Goal: Register for event/course: Register for event/course

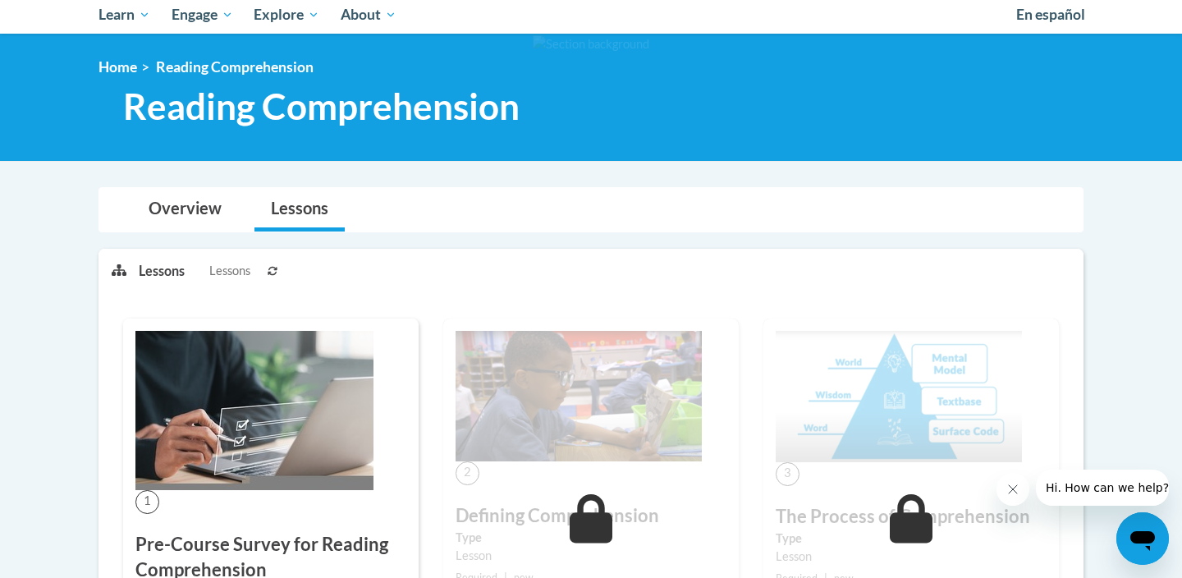
scroll to position [179, 0]
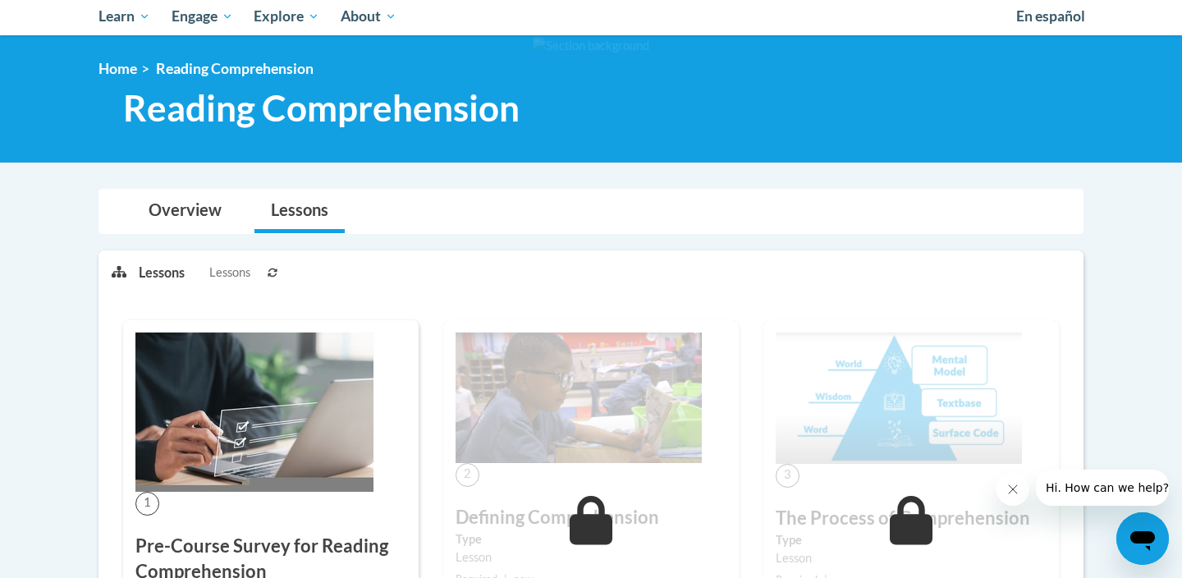
click at [232, 275] on span "Lessons" at bounding box center [229, 273] width 41 height 18
click at [187, 210] on link "Overview" at bounding box center [185, 212] width 106 height 44
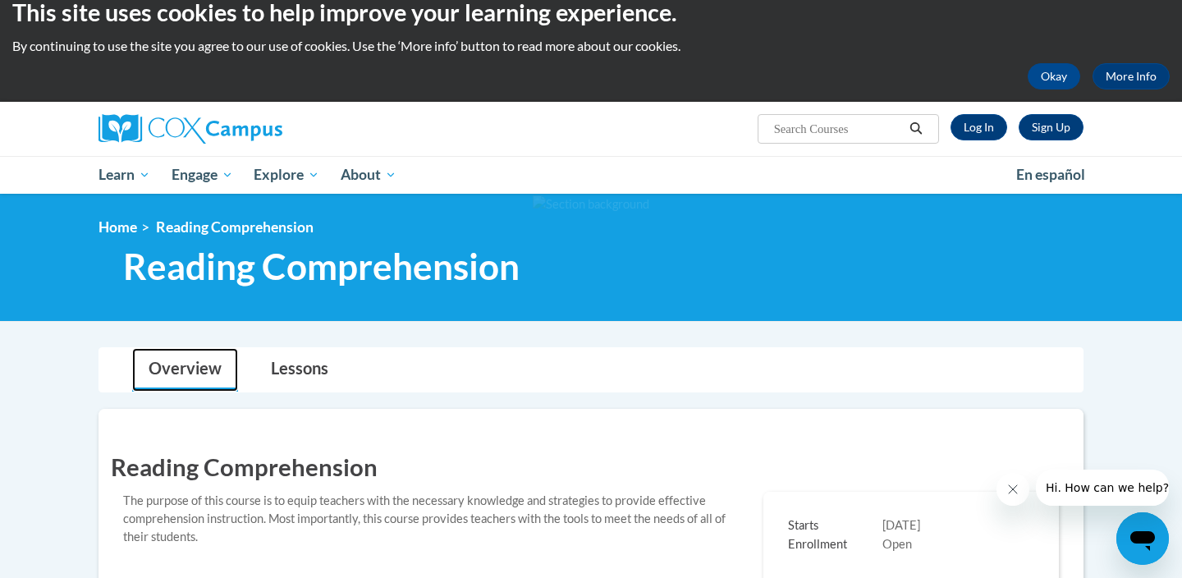
scroll to position [20, 0]
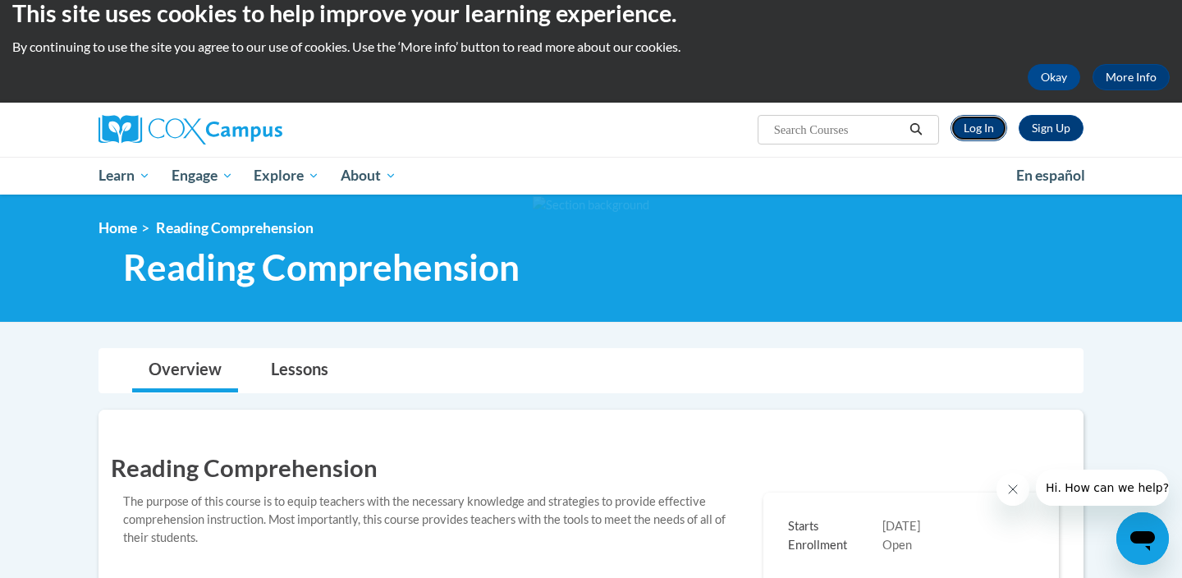
click at [983, 122] on link "Log In" at bounding box center [979, 128] width 57 height 26
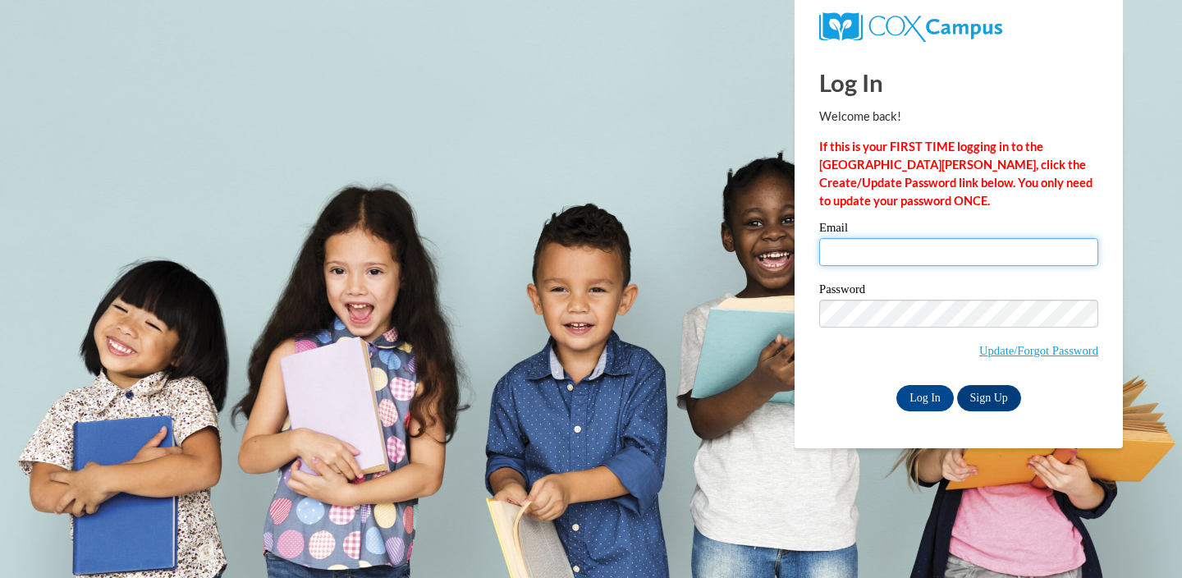
click at [878, 254] on input "Email" at bounding box center [958, 252] width 279 height 28
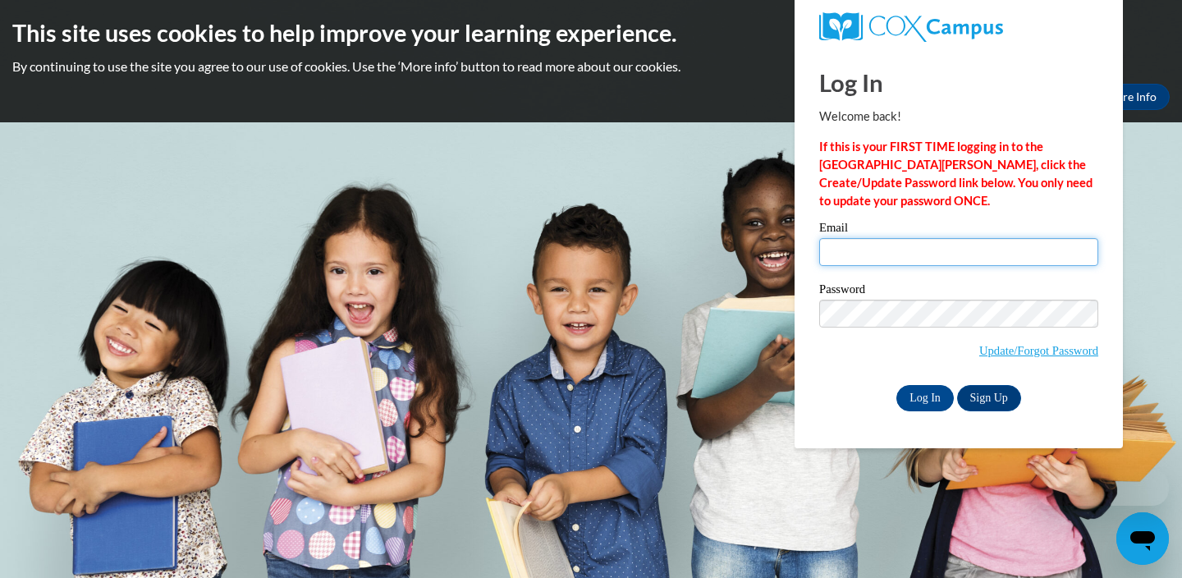
click at [878, 254] on input "Email" at bounding box center [958, 252] width 279 height 28
type input "[EMAIL_ADDRESS][DOMAIN_NAME]"
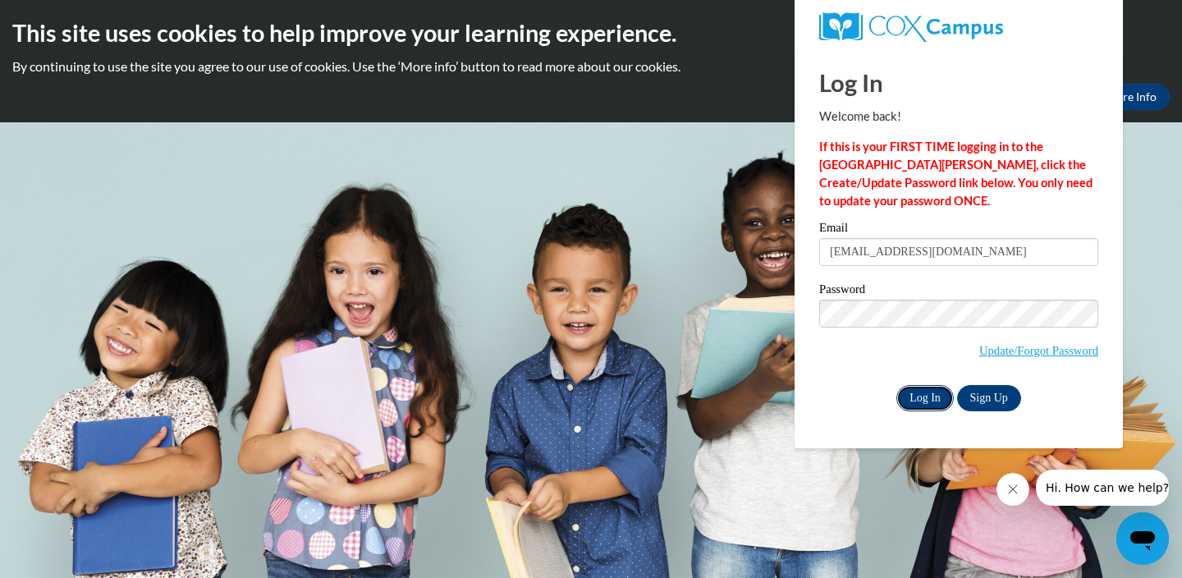
click at [919, 396] on input "Log In" at bounding box center [924, 398] width 57 height 26
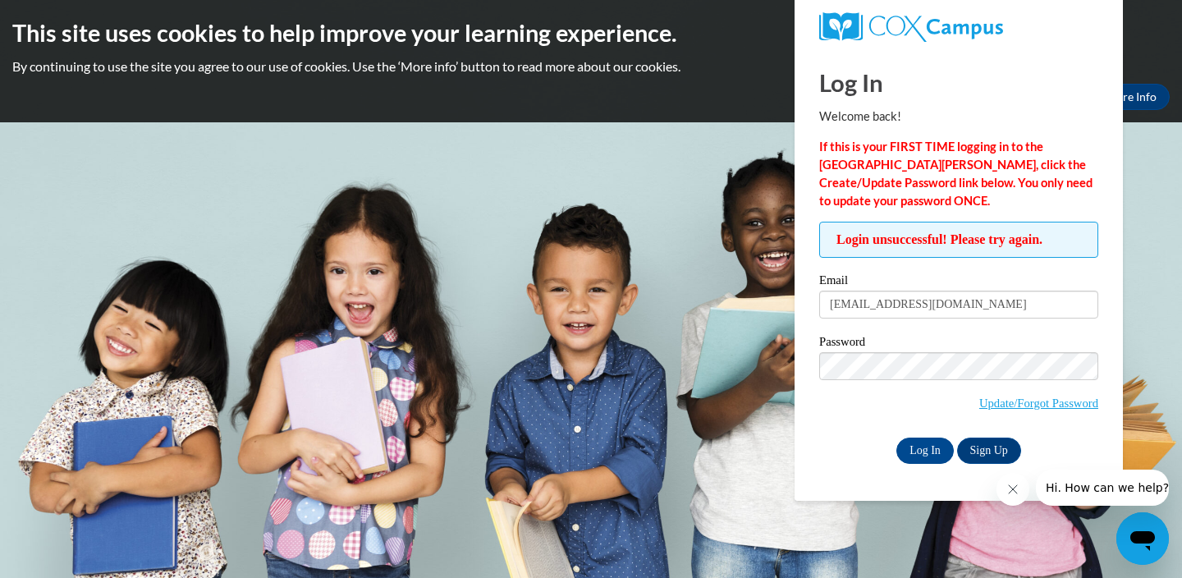
click at [1012, 489] on icon "Close message from company" at bounding box center [1012, 489] width 13 height 13
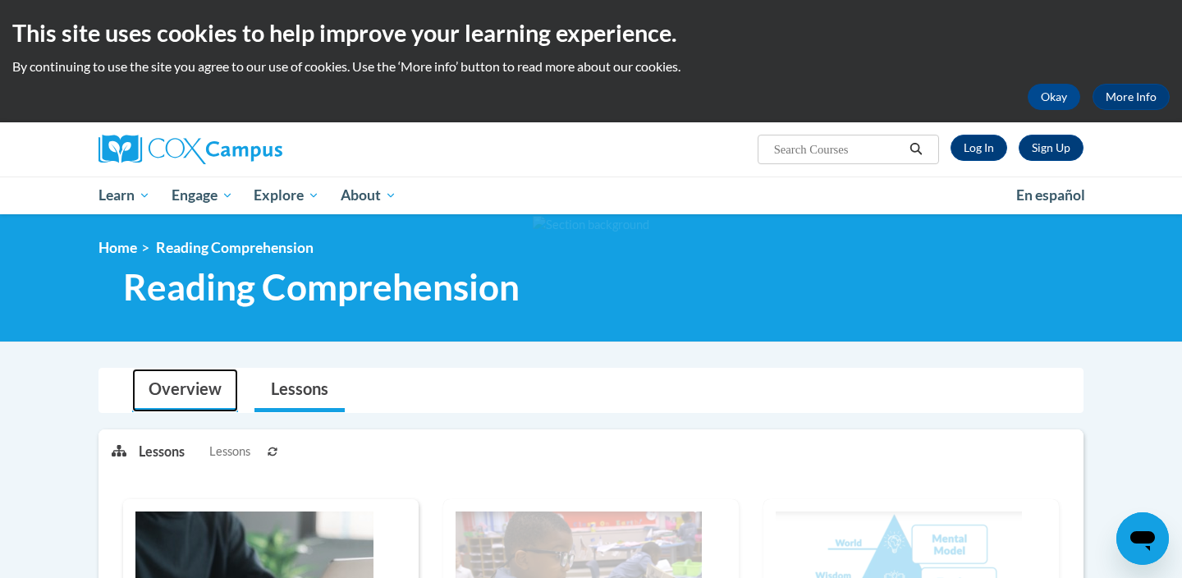
click at [174, 387] on link "Overview" at bounding box center [185, 391] width 106 height 44
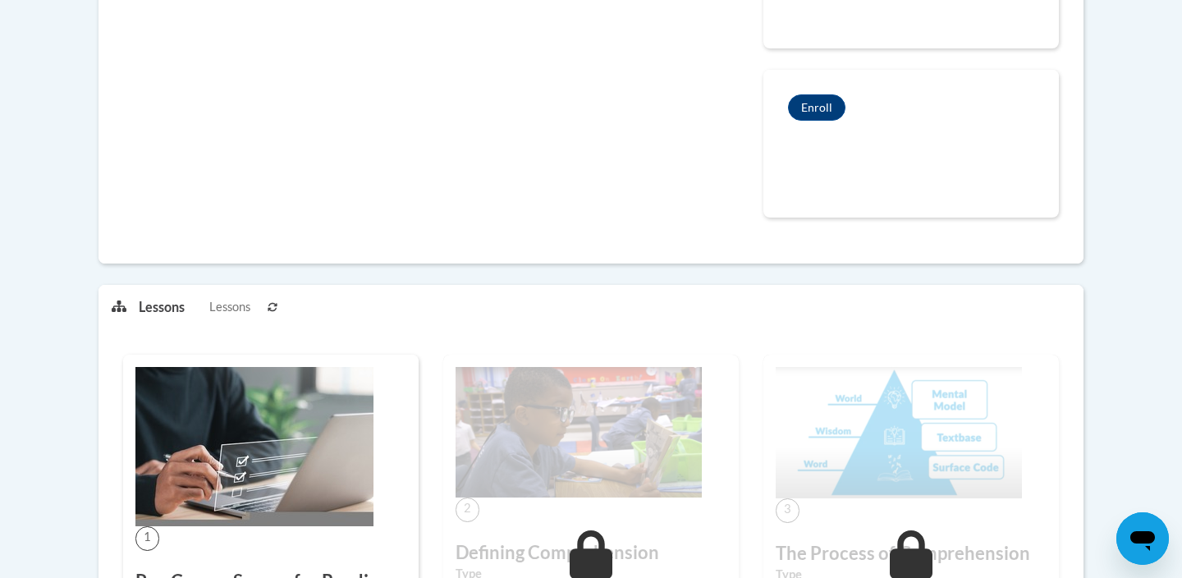
scroll to position [618, 0]
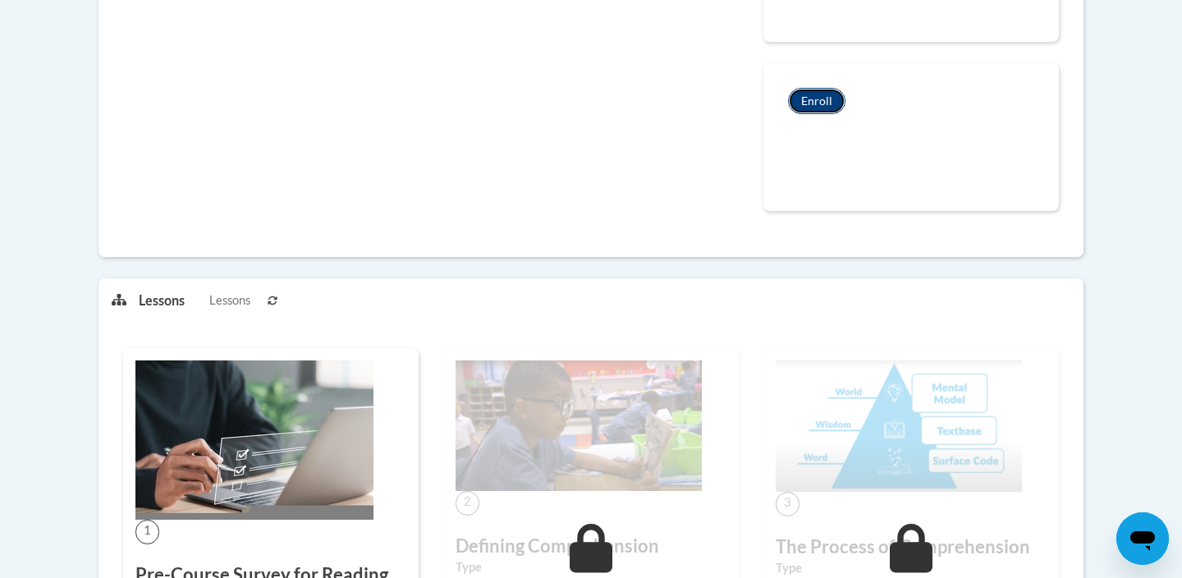
click at [821, 102] on button "Enroll" at bounding box center [816, 101] width 57 height 26
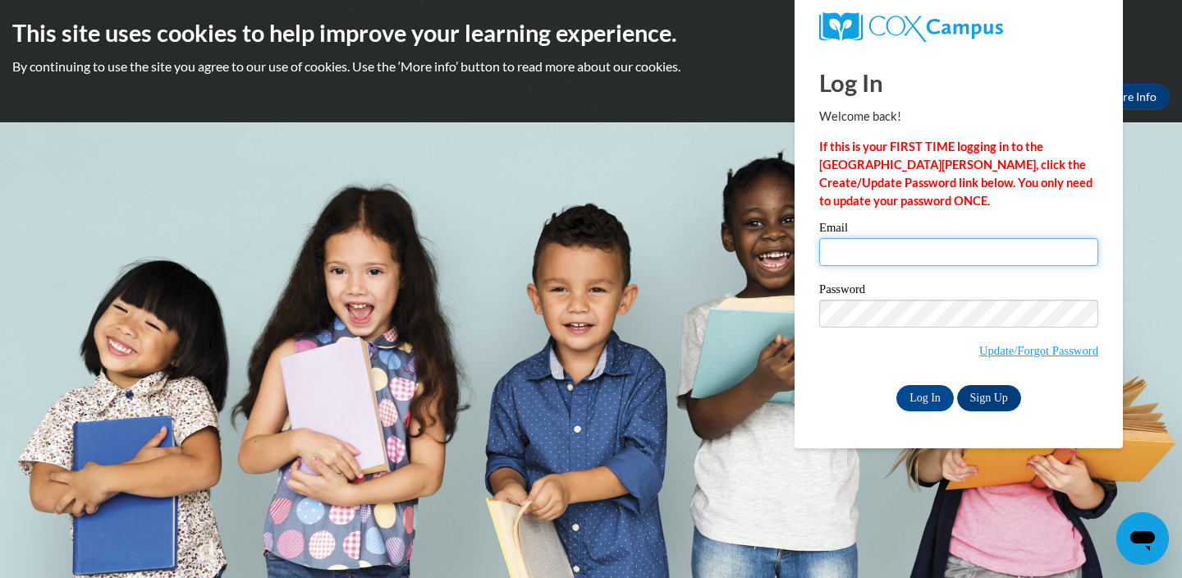
click at [846, 255] on input "Email" at bounding box center [958, 252] width 279 height 28
type input "lrenzelmann"
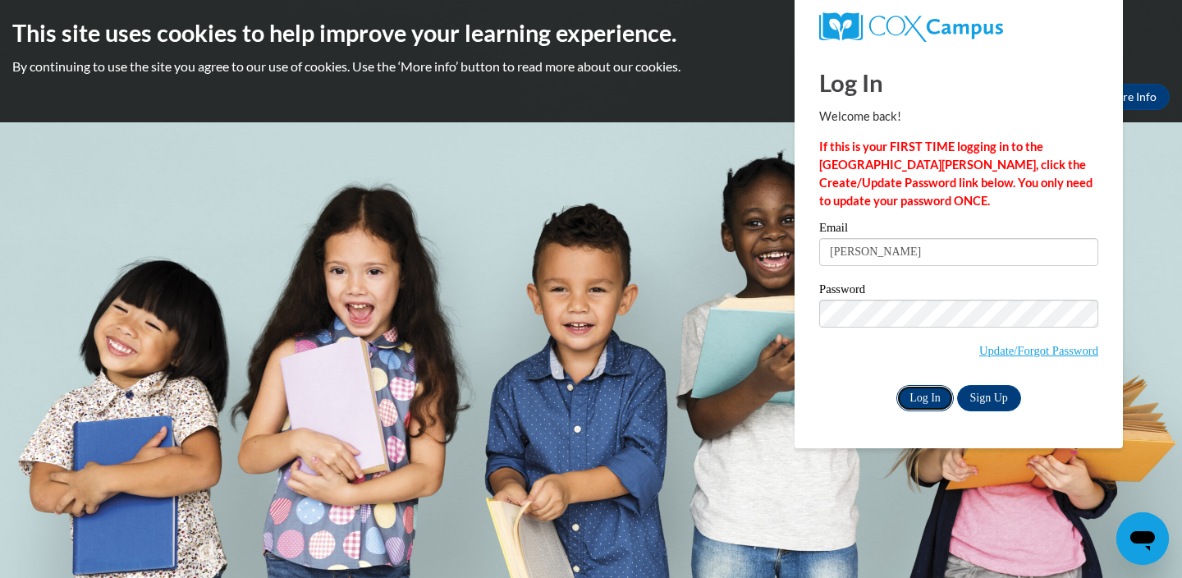
click at [925, 393] on input "Log In" at bounding box center [924, 398] width 57 height 26
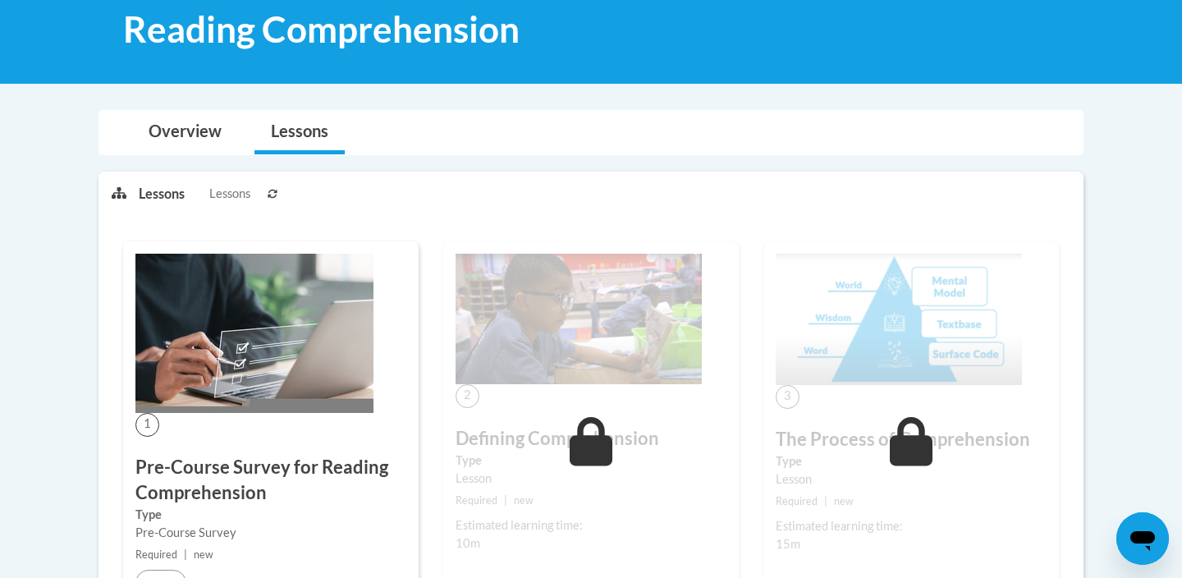
scroll to position [238, 0]
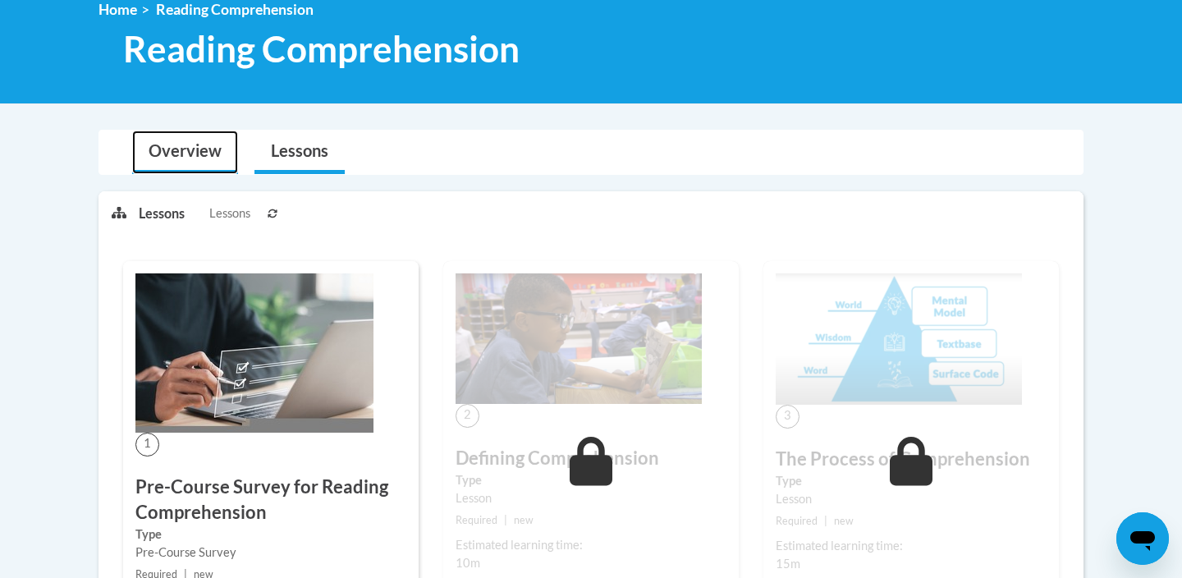
click at [183, 149] on link "Overview" at bounding box center [185, 153] width 106 height 44
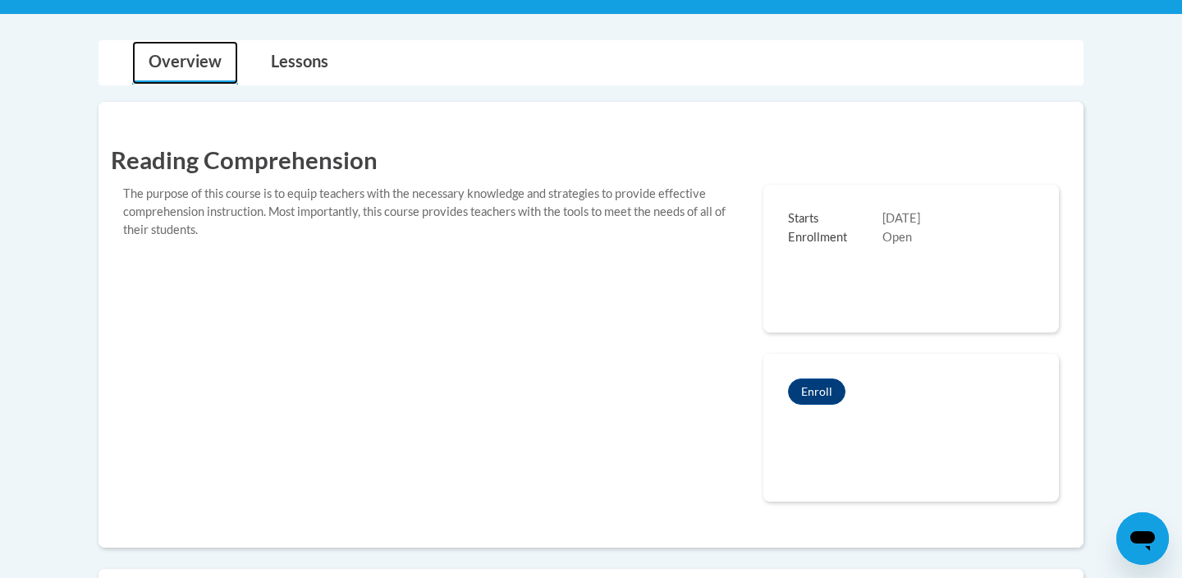
scroll to position [333, 0]
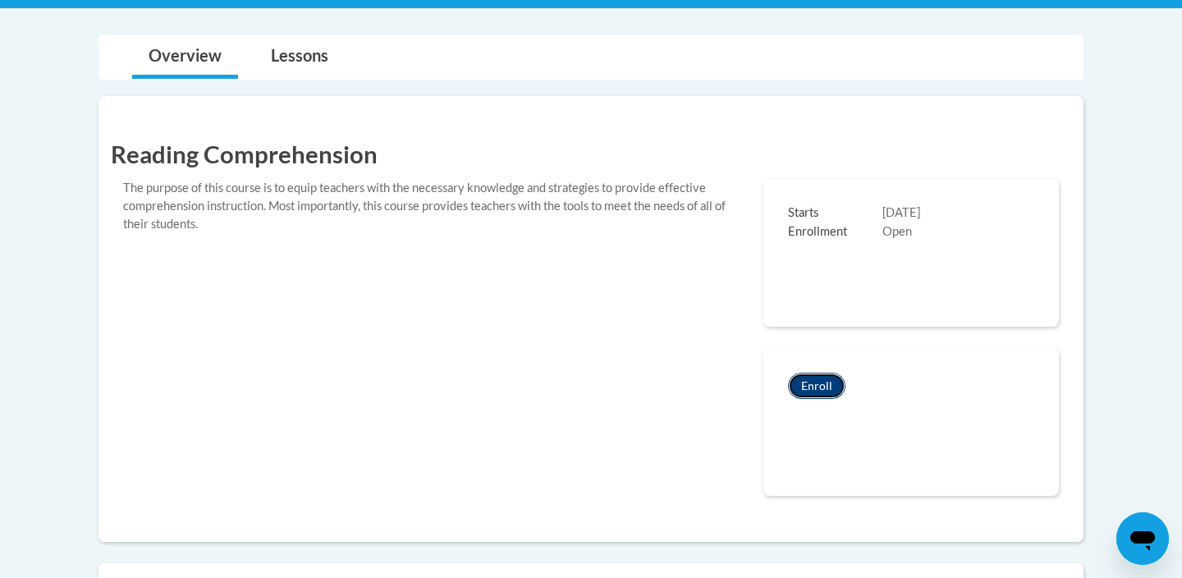
click at [815, 380] on button "Enroll" at bounding box center [816, 386] width 57 height 26
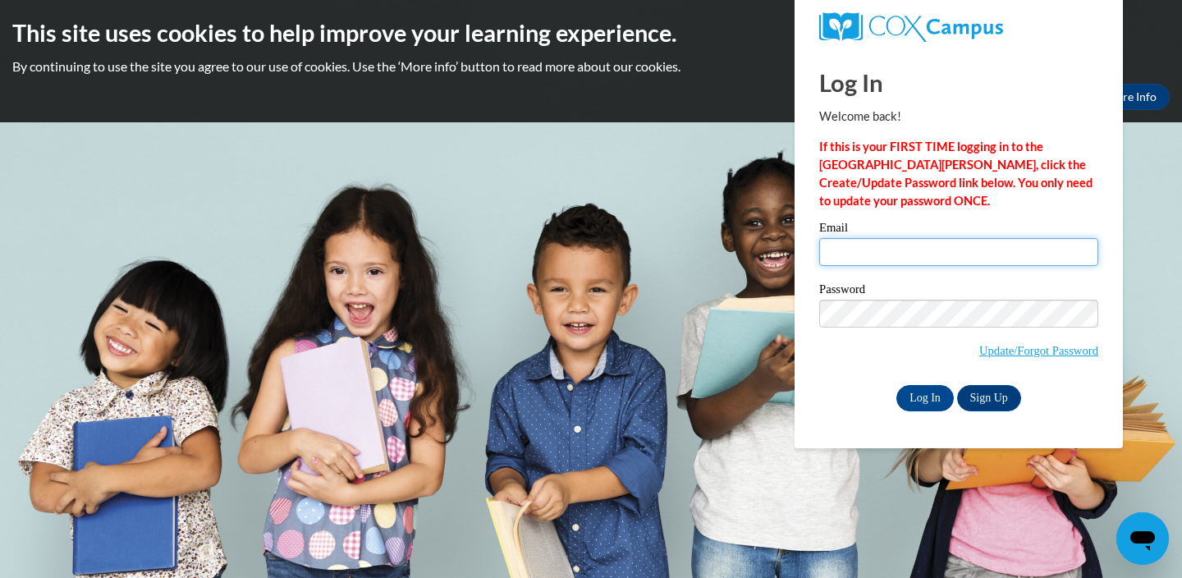
click at [858, 250] on input "Email" at bounding box center [958, 252] width 279 height 28
type input "[EMAIL_ADDRESS][DOMAIN_NAME]"
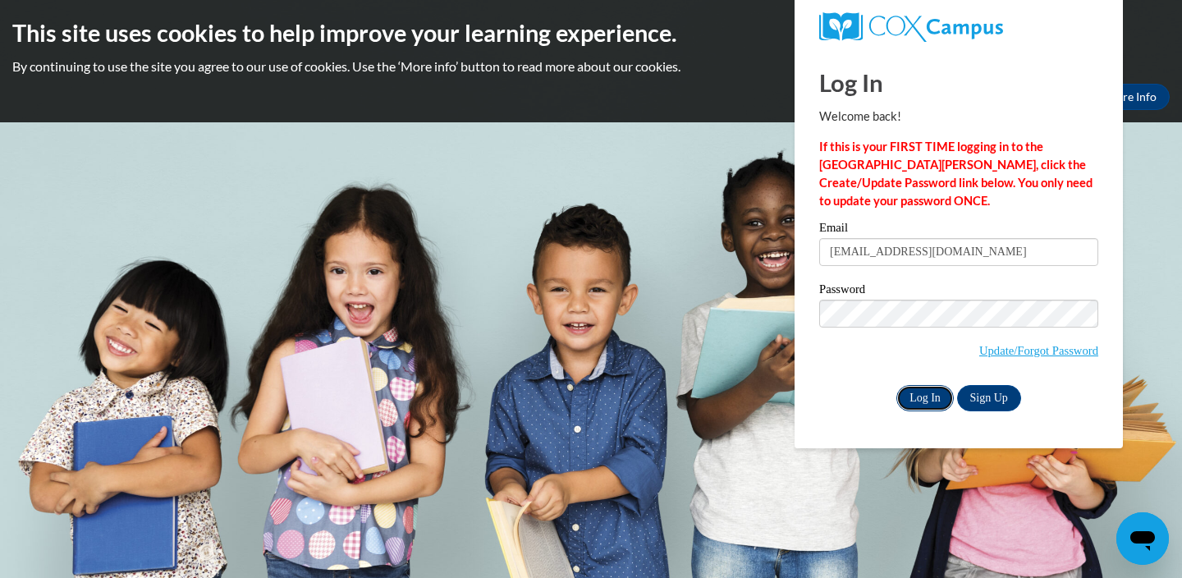
click at [919, 396] on input "Log In" at bounding box center [924, 398] width 57 height 26
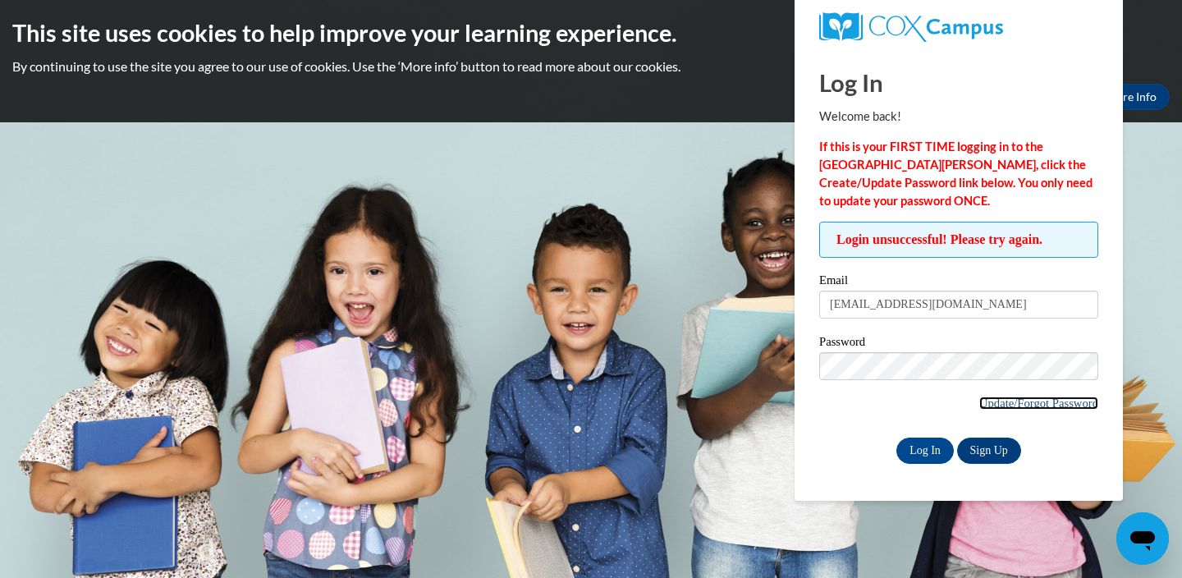
click at [985, 404] on link "Update/Forgot Password" at bounding box center [1038, 402] width 119 height 13
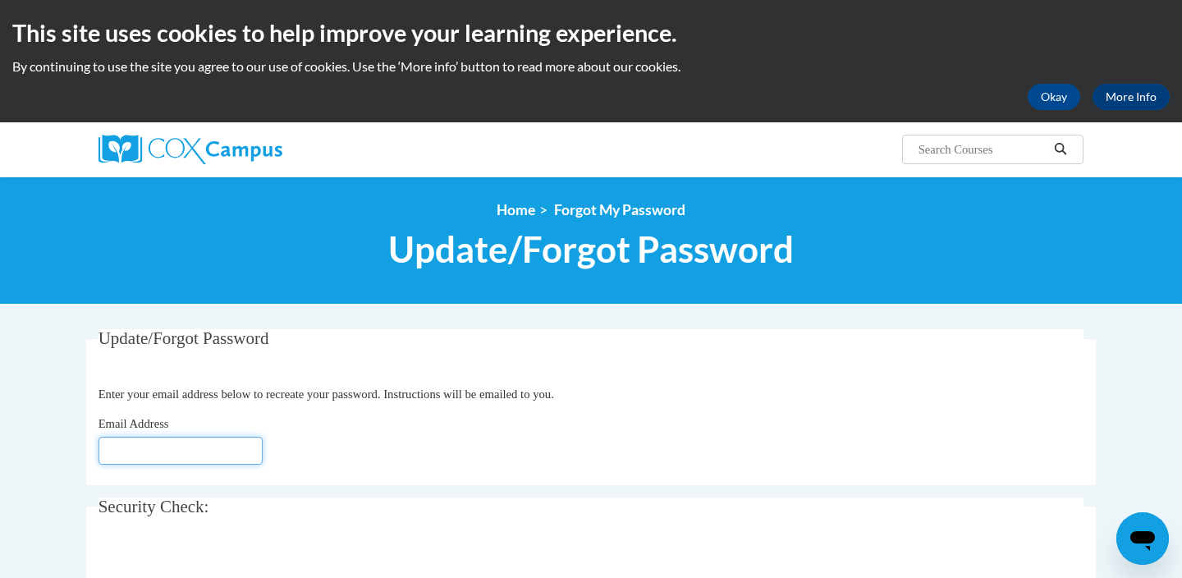
click at [133, 446] on input "Email Address" at bounding box center [181, 451] width 164 height 28
click at [236, 453] on input "lrenzelmann@sasd.net" at bounding box center [181, 451] width 164 height 28
type input "lrenzelmann@sasd.net"
click at [310, 443] on div "Email Address lrenzelmann@sasd.net" at bounding box center [592, 440] width 986 height 50
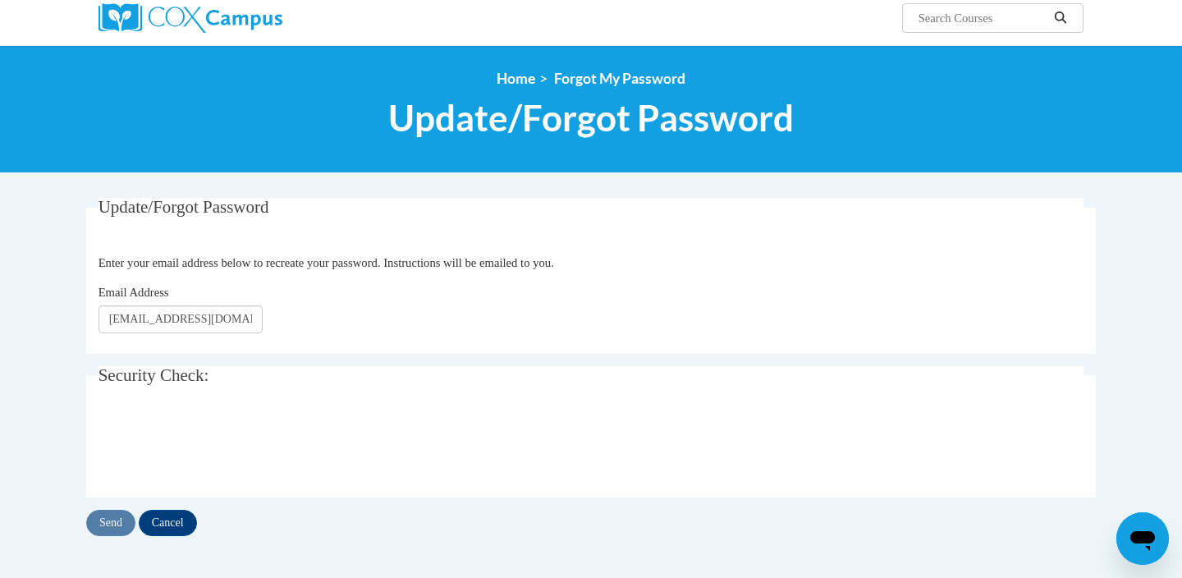
scroll to position [198, 0]
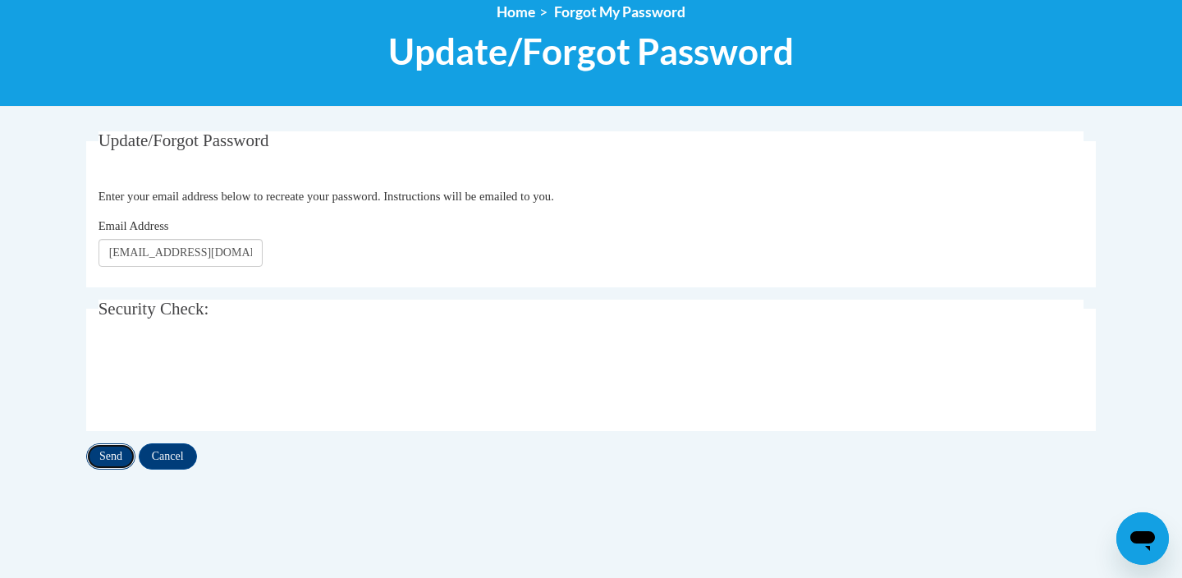
click at [111, 457] on input "Send" at bounding box center [110, 456] width 49 height 26
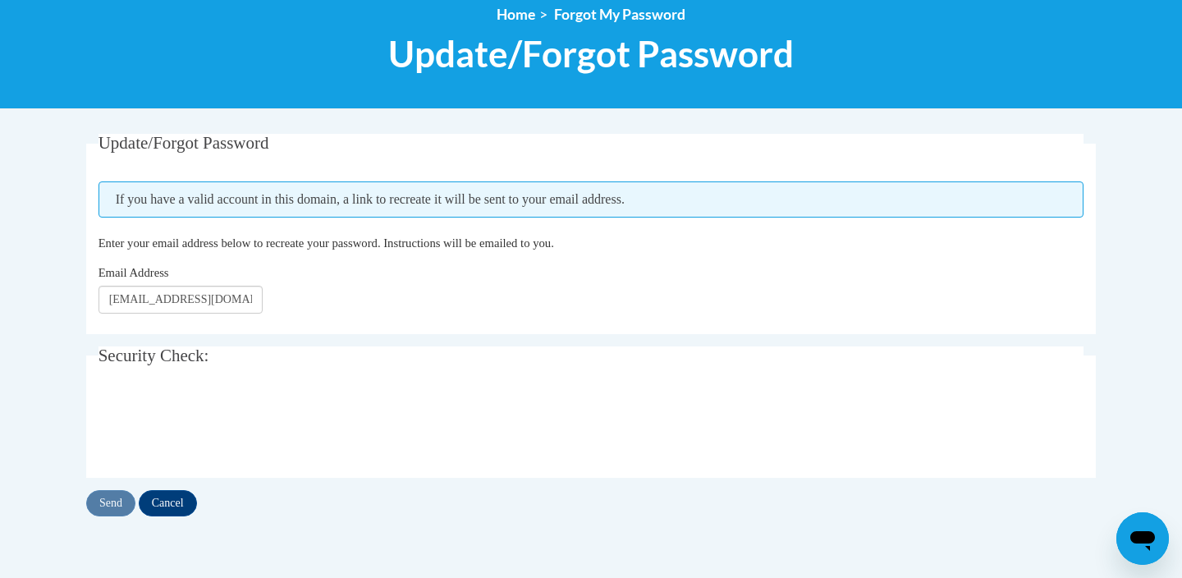
scroll to position [201, 0]
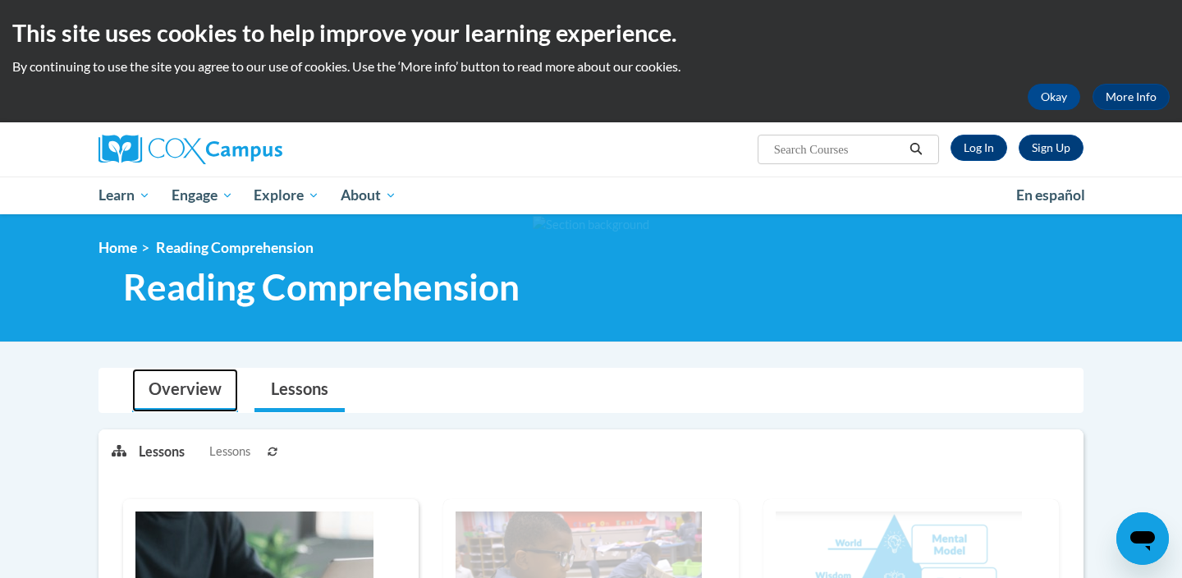
click at [207, 386] on link "Overview" at bounding box center [185, 391] width 106 height 44
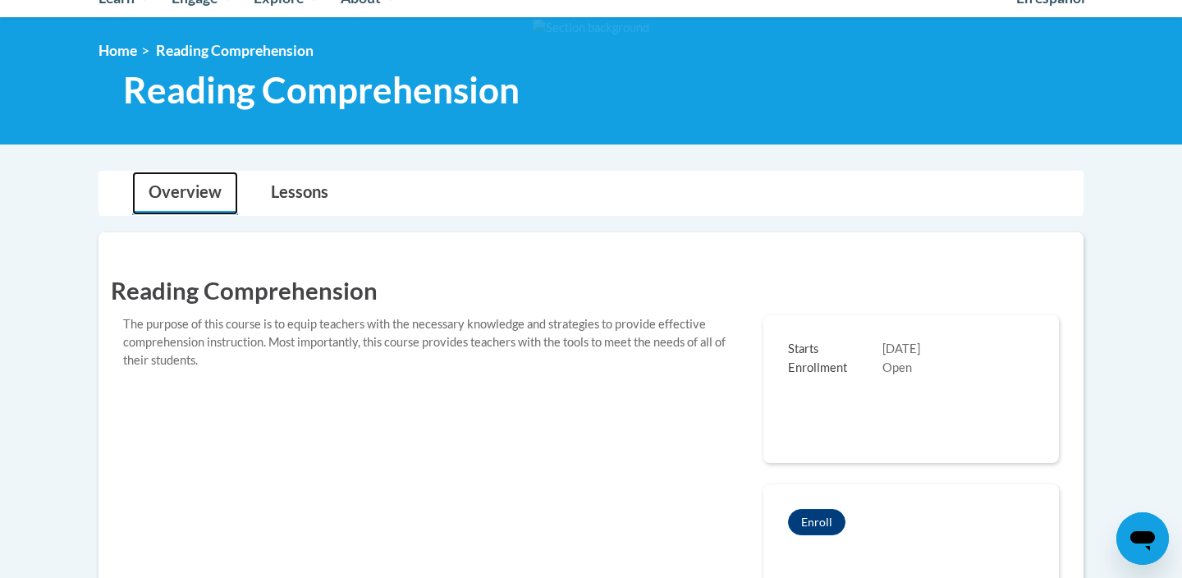
scroll to position [332, 0]
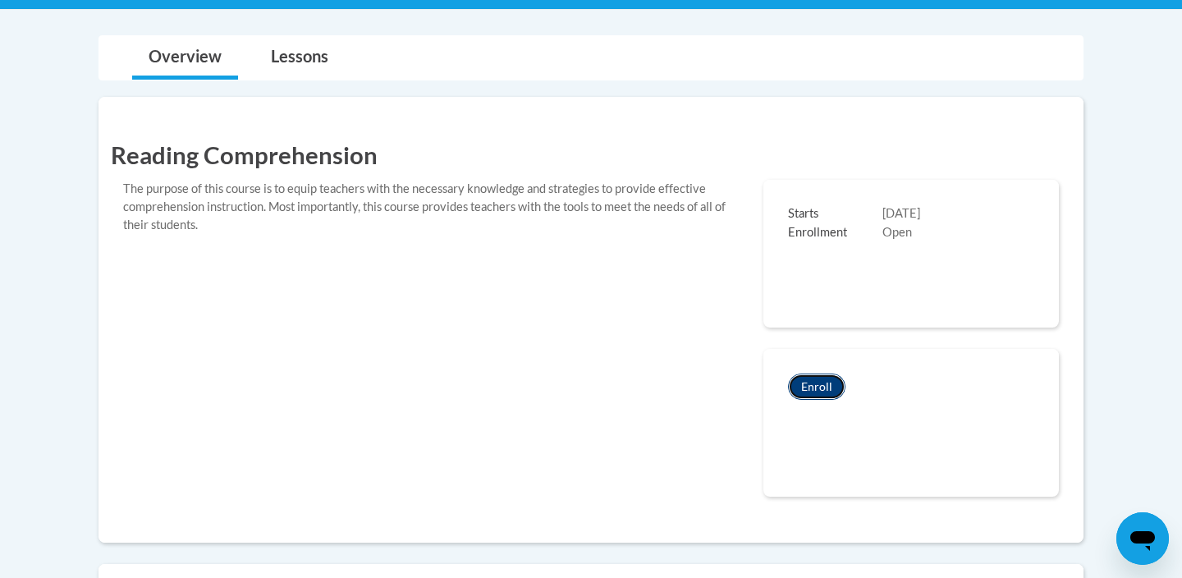
click at [813, 386] on button "Enroll" at bounding box center [816, 387] width 57 height 26
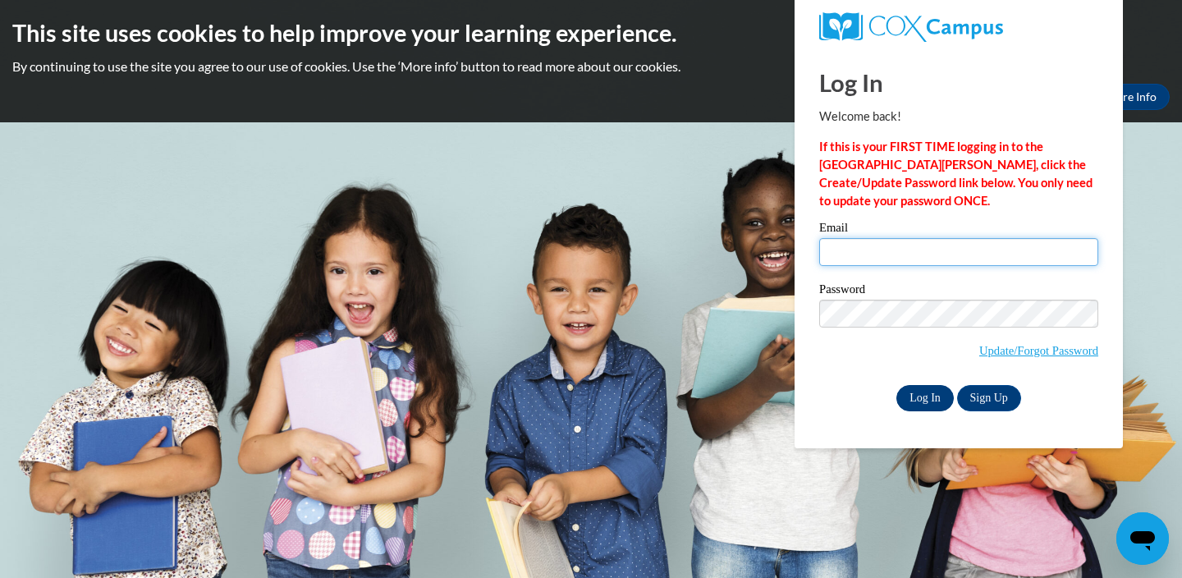
type input "[EMAIL_ADDRESS][DOMAIN_NAME]"
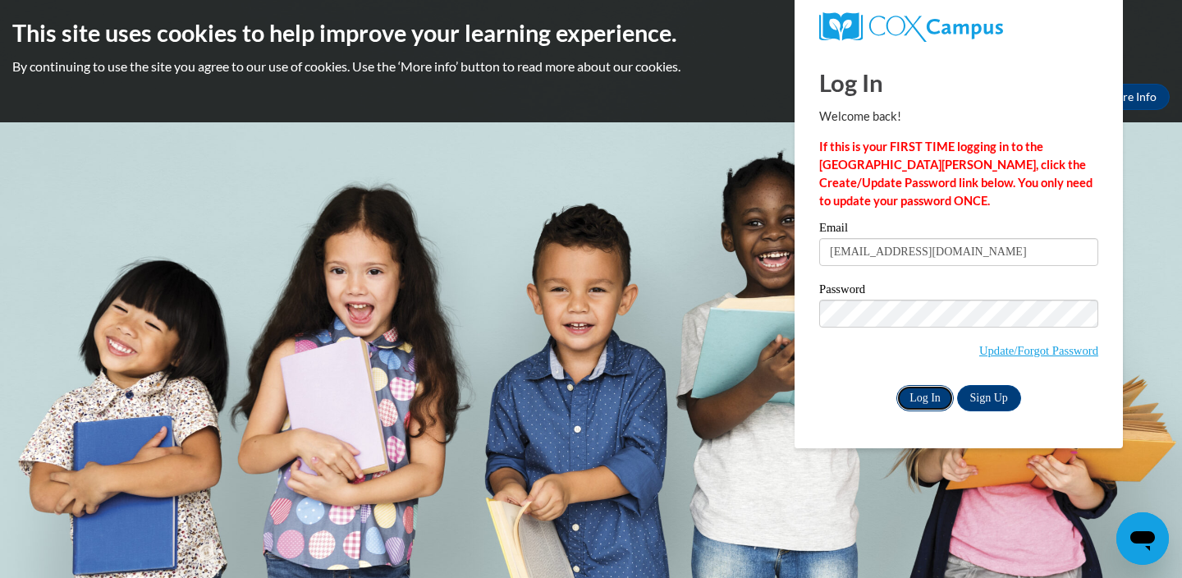
click at [920, 394] on input "Log In" at bounding box center [924, 398] width 57 height 26
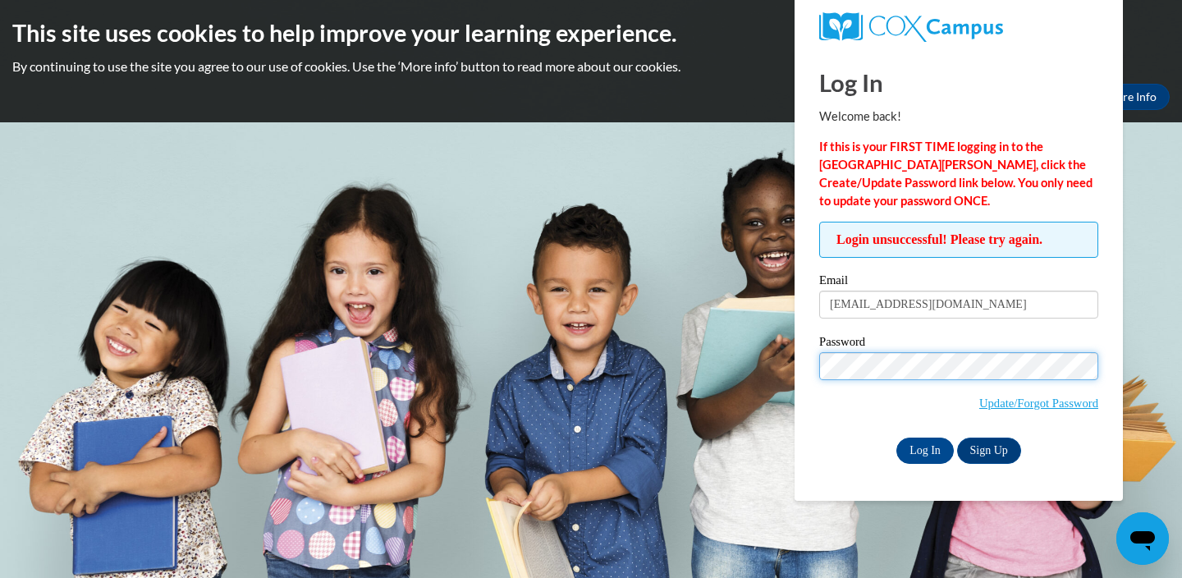
click at [817, 368] on div "Login unsuccessful! Please try again. Please enter your email! Please enter you…" at bounding box center [959, 342] width 304 height 241
click at [858, 438] on div "Log In Sign Up" at bounding box center [958, 451] width 279 height 26
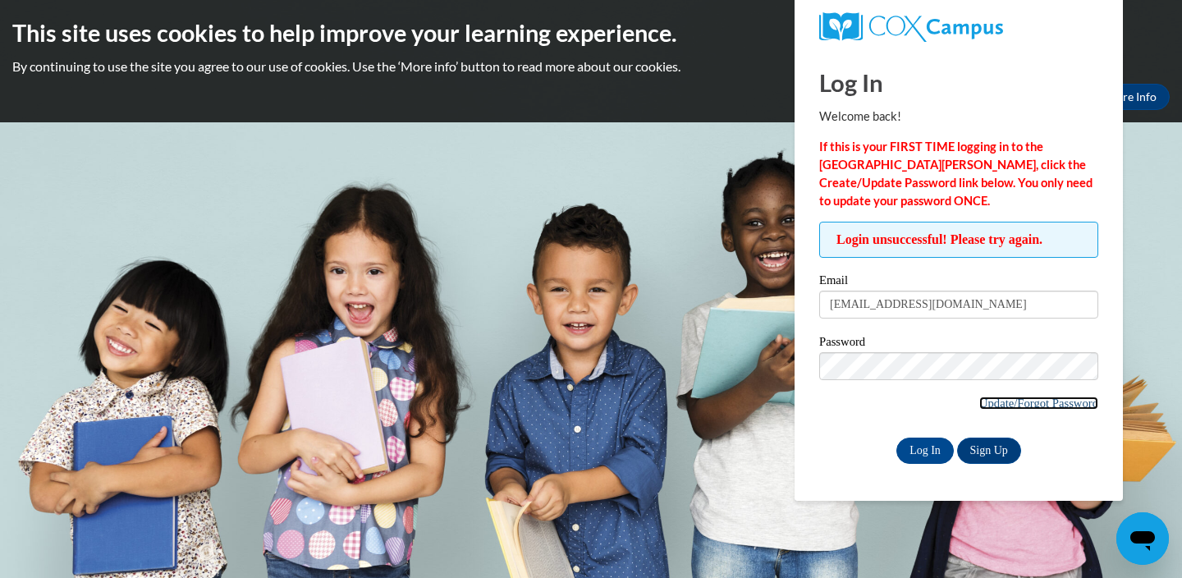
click at [983, 402] on link "Update/Forgot Password" at bounding box center [1038, 402] width 119 height 13
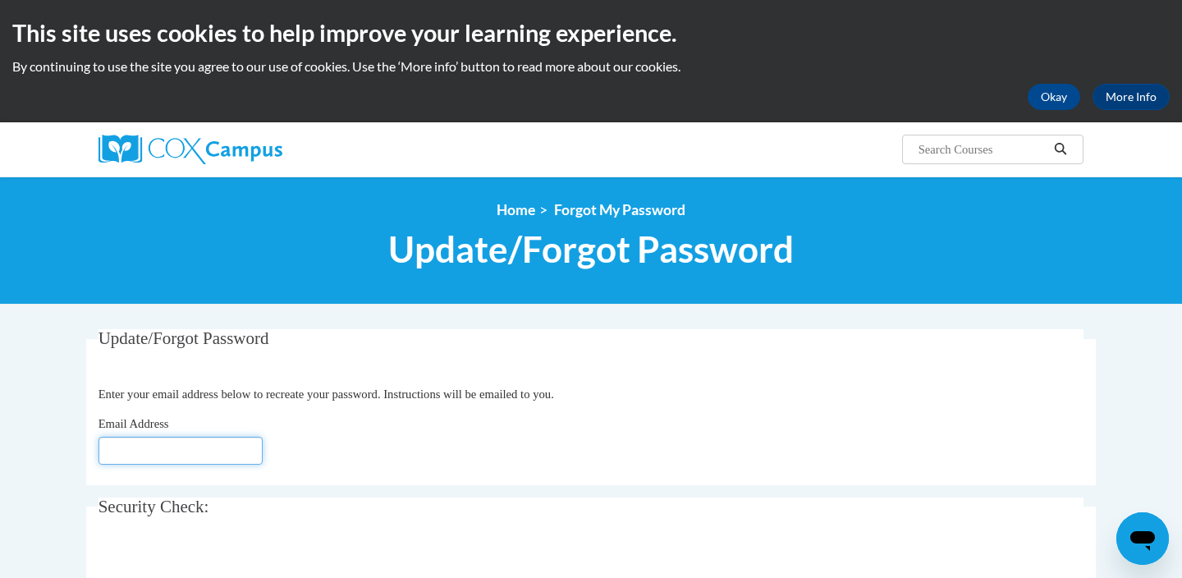
click at [171, 451] on input "Email Address" at bounding box center [181, 451] width 164 height 28
type input "[EMAIL_ADDRESS][DOMAIN_NAME]"
click at [303, 447] on div "Email Address lrenzelmann@sasd.net" at bounding box center [592, 440] width 986 height 50
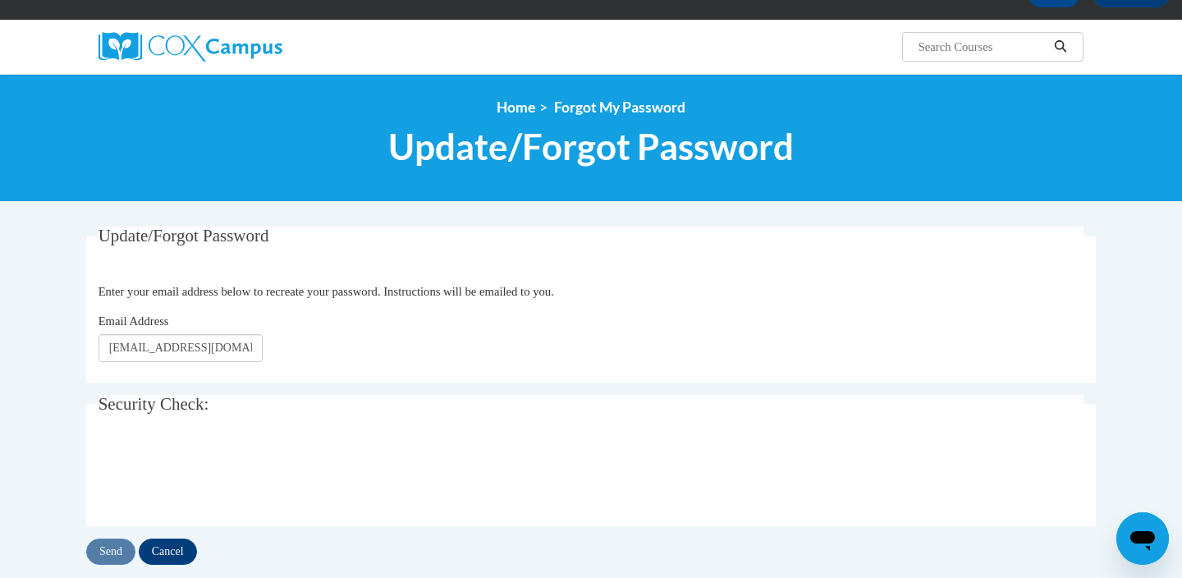
scroll to position [135, 0]
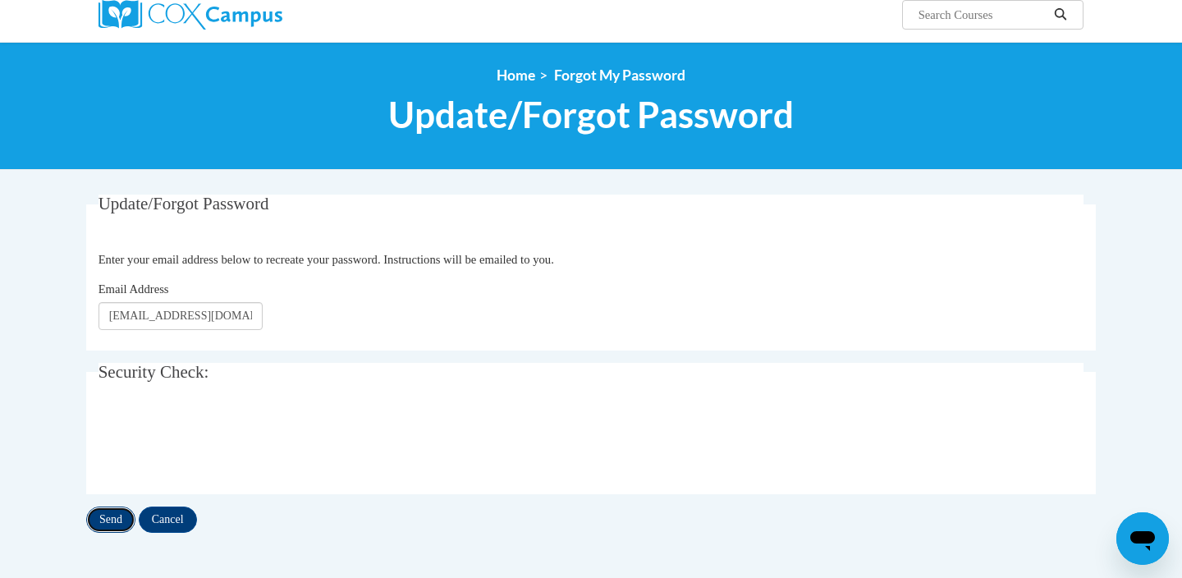
click at [104, 520] on input "Send" at bounding box center [110, 519] width 49 height 26
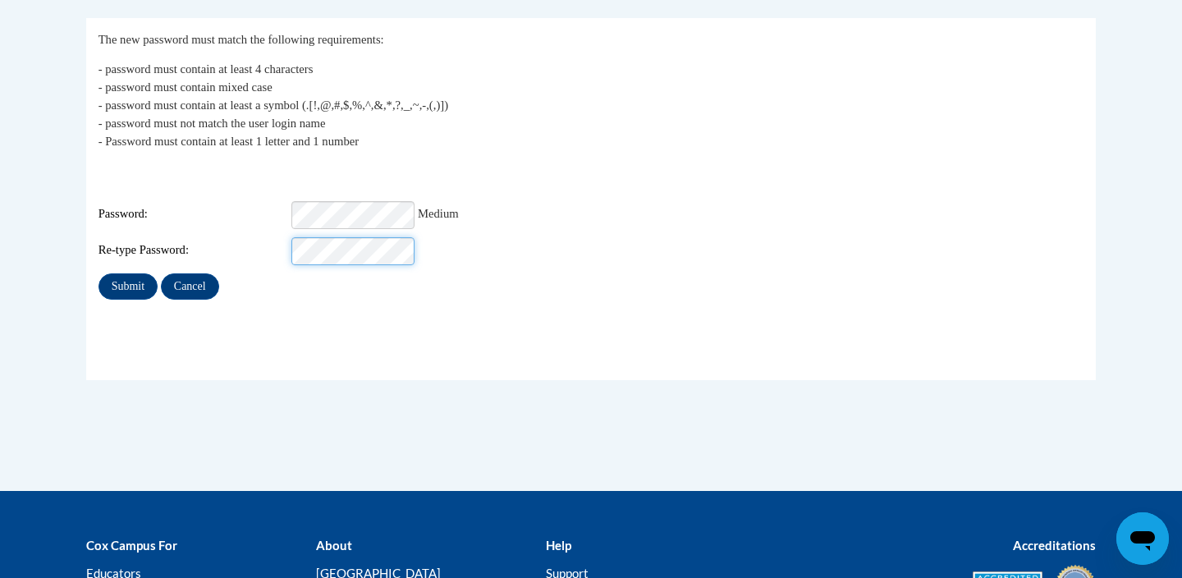
scroll to position [386, 0]
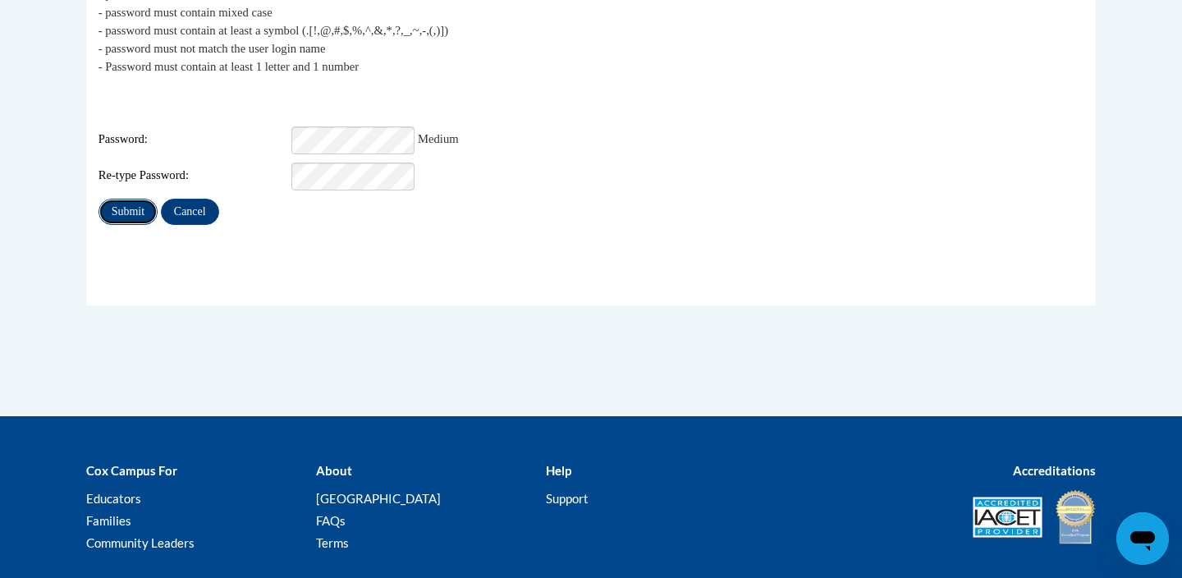
click at [133, 199] on input "Submit" at bounding box center [128, 212] width 59 height 26
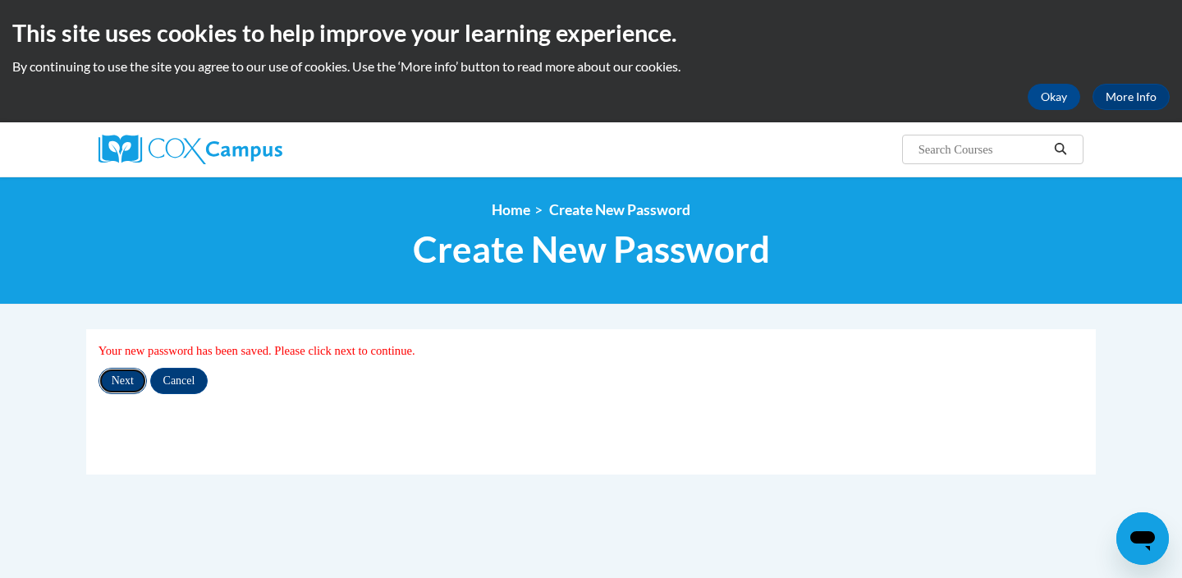
click at [122, 382] on input "Next" at bounding box center [123, 381] width 48 height 26
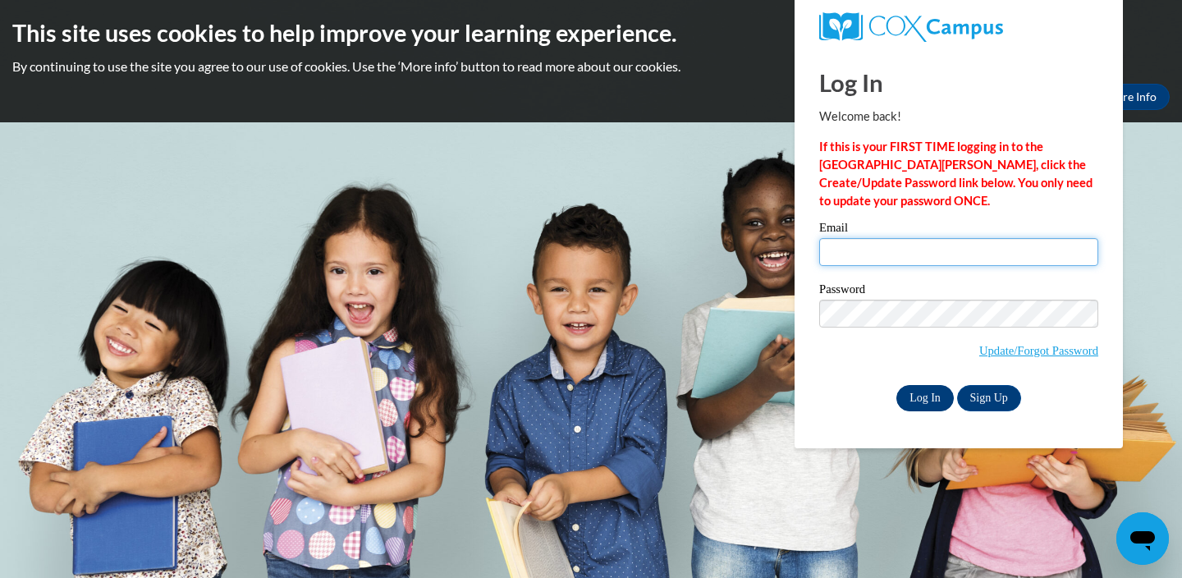
type input "[EMAIL_ADDRESS][DOMAIN_NAME]"
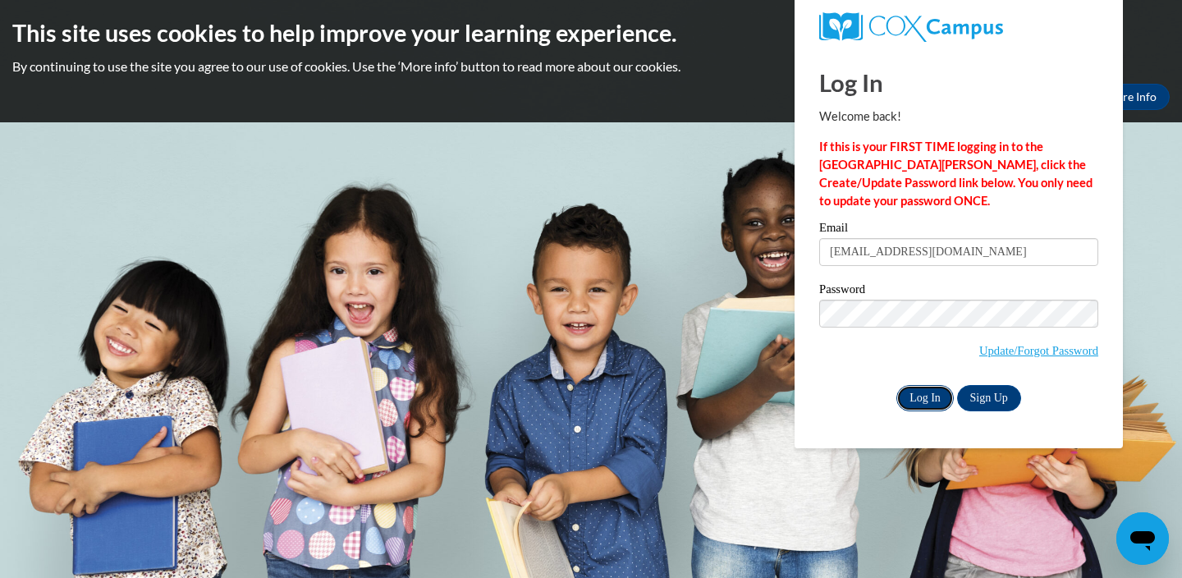
click at [933, 392] on input "Log In" at bounding box center [924, 398] width 57 height 26
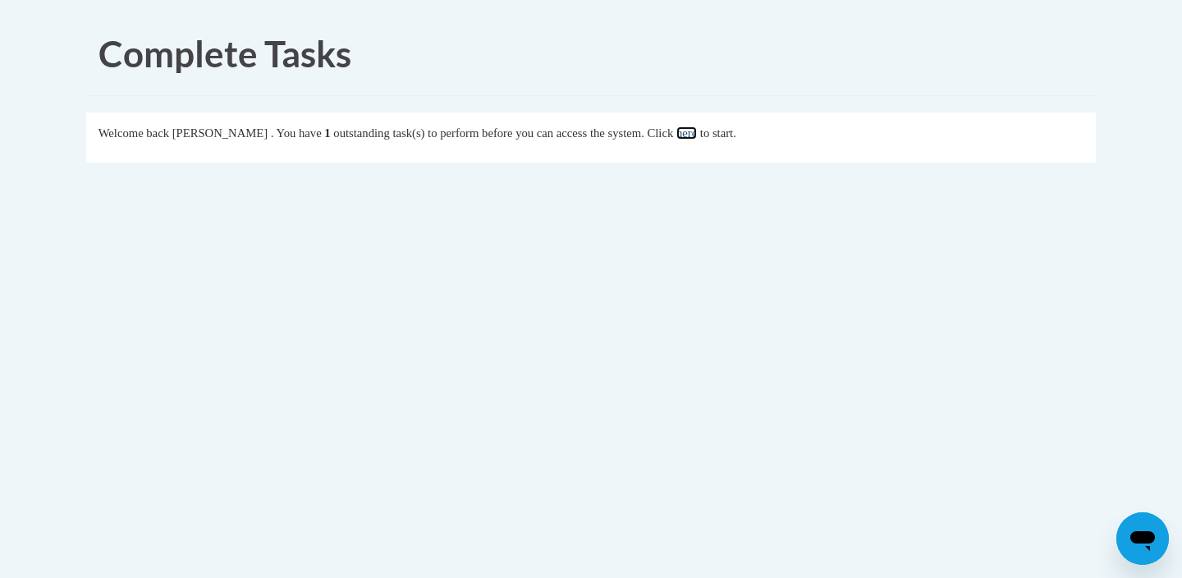
click at [697, 134] on link "here" at bounding box center [686, 132] width 21 height 13
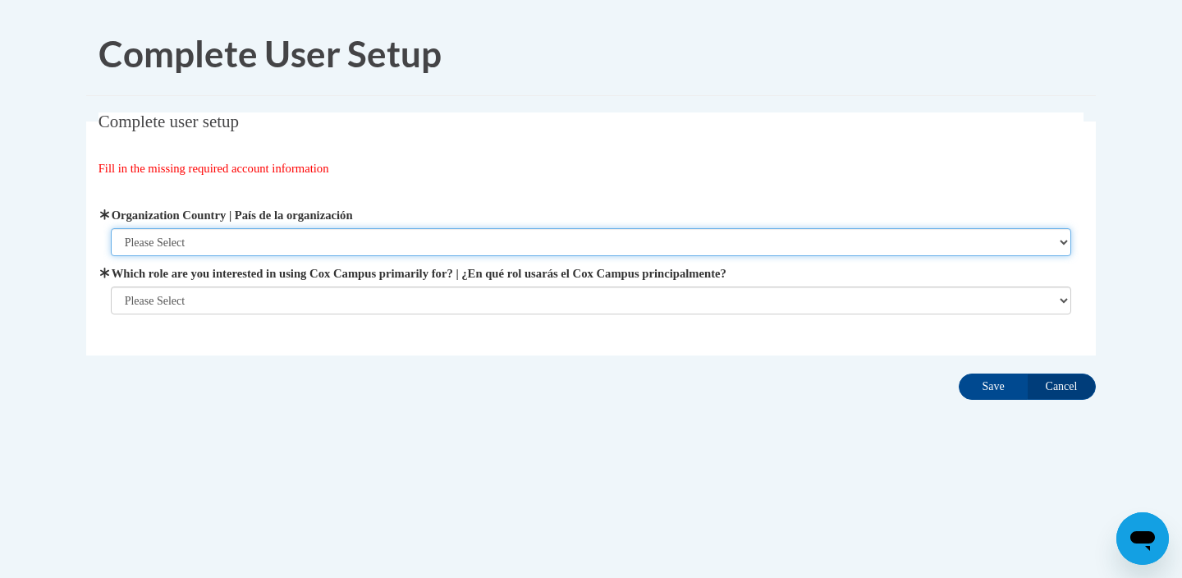
click at [217, 240] on select "Please Select [GEOGRAPHIC_DATA] | [GEOGRAPHIC_DATA] Outside of [GEOGRAPHIC_DATA…" at bounding box center [591, 242] width 961 height 28
select select "ad49bcad-a171-4b2e-b99c-48b446064914"
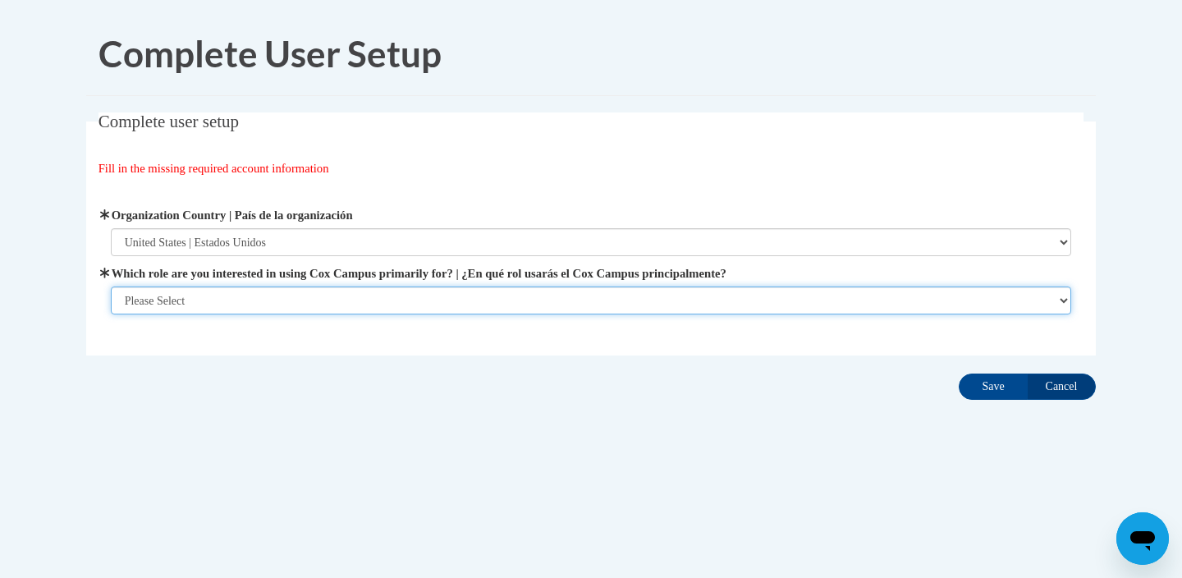
click at [199, 297] on select "Please Select College/University | Colegio/Universidad Community/Nonprofit Part…" at bounding box center [591, 300] width 961 height 28
select select "fbf2d438-af2f-41f8-98f1-81c410e29de3"
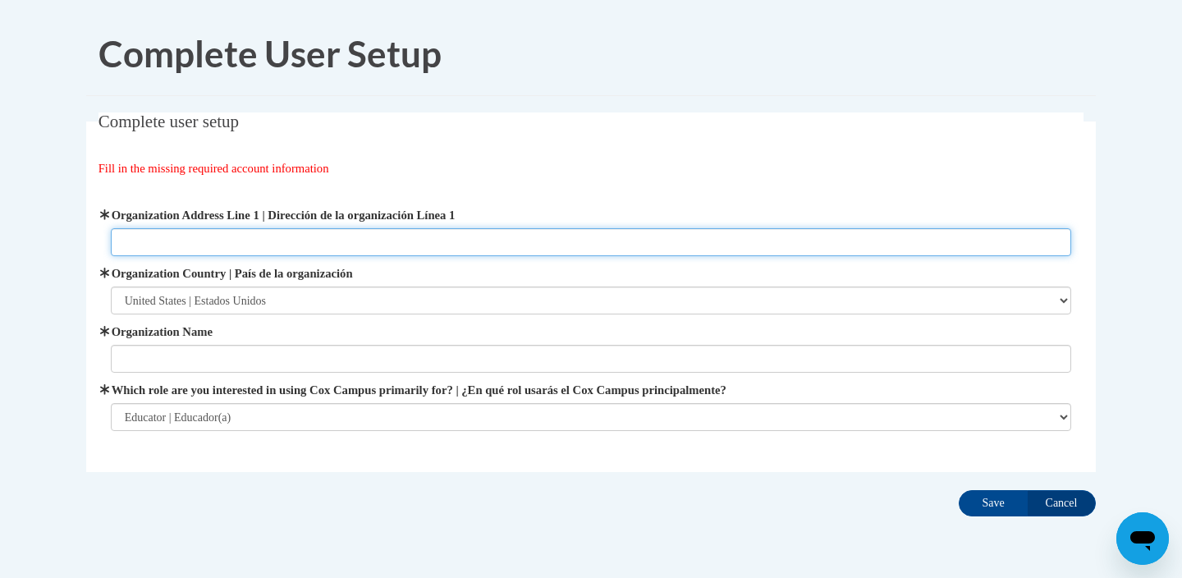
click at [251, 243] on input "Organization Address Line 1 | Dirección de la organización Línea 1" at bounding box center [591, 242] width 961 height 28
type input "1625 Wilson Ave"
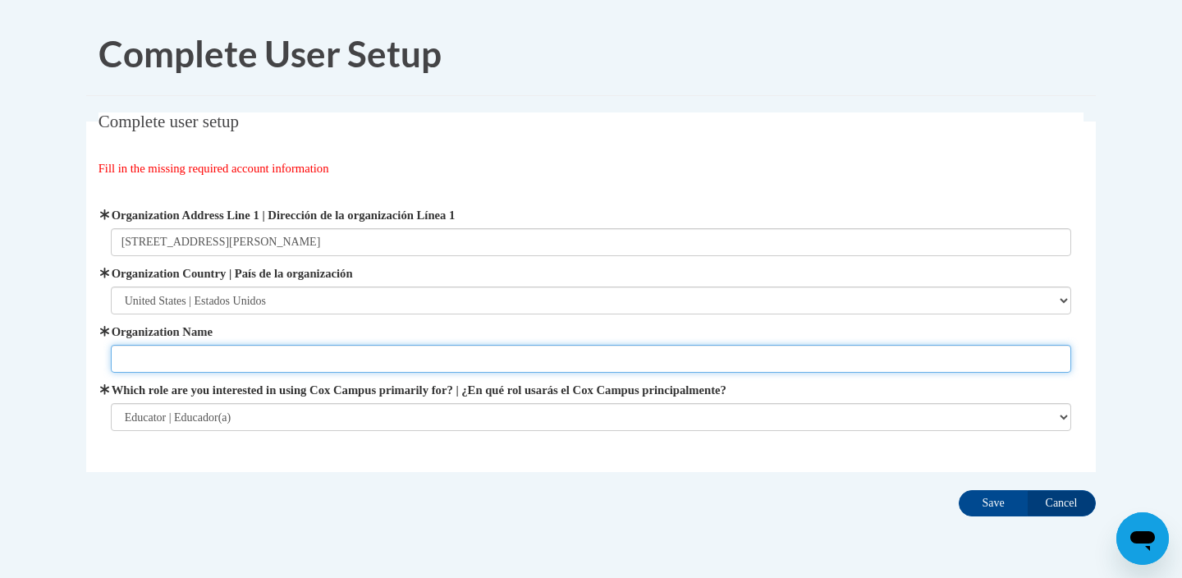
click at [149, 363] on input "Organization Name" at bounding box center [591, 359] width 961 height 28
type input "Sheboygan Area School District"
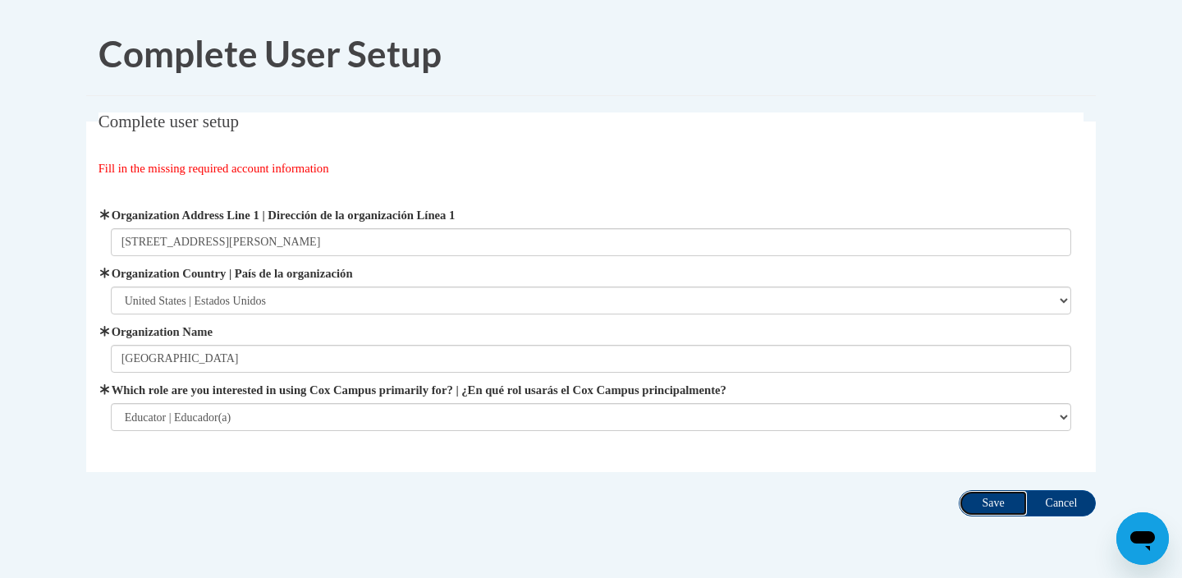
click at [990, 502] on input "Save" at bounding box center [993, 503] width 69 height 26
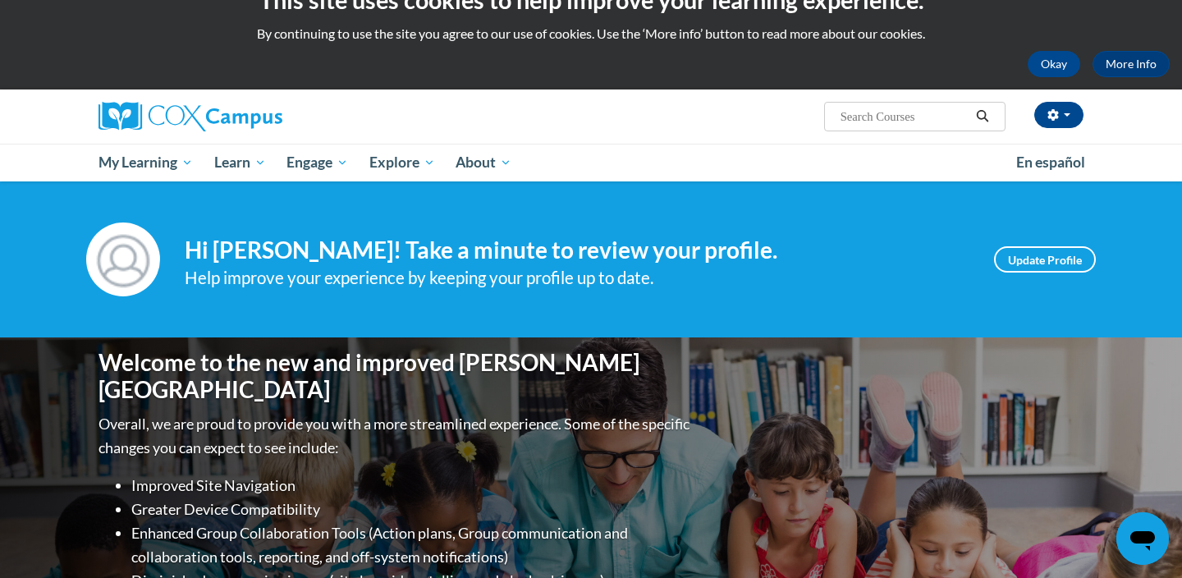
scroll to position [6, 0]
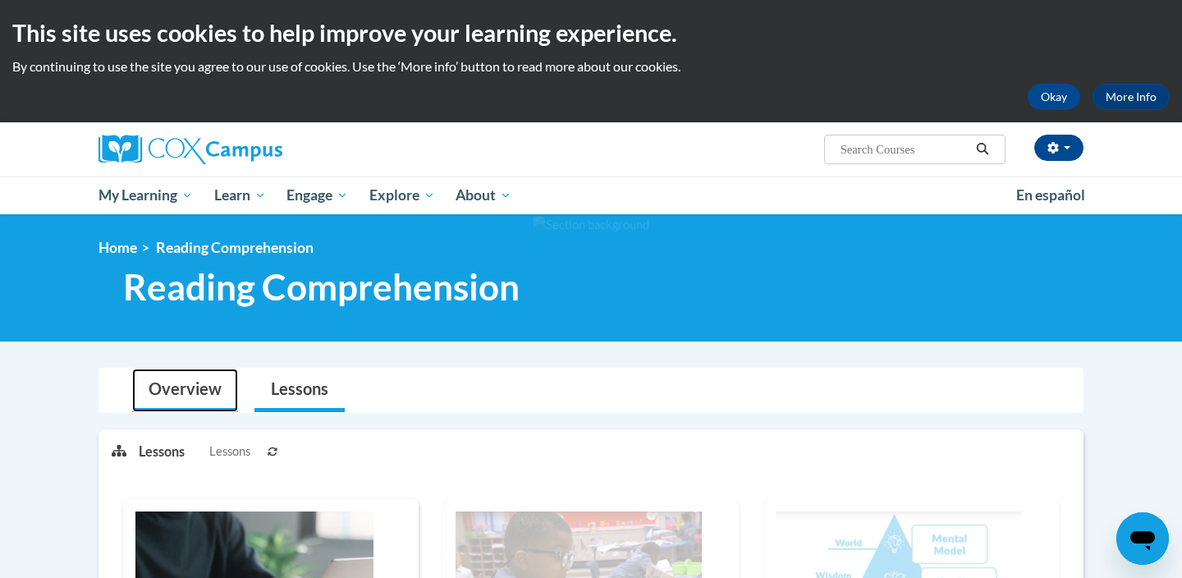
click at [203, 383] on link "Overview" at bounding box center [185, 391] width 106 height 44
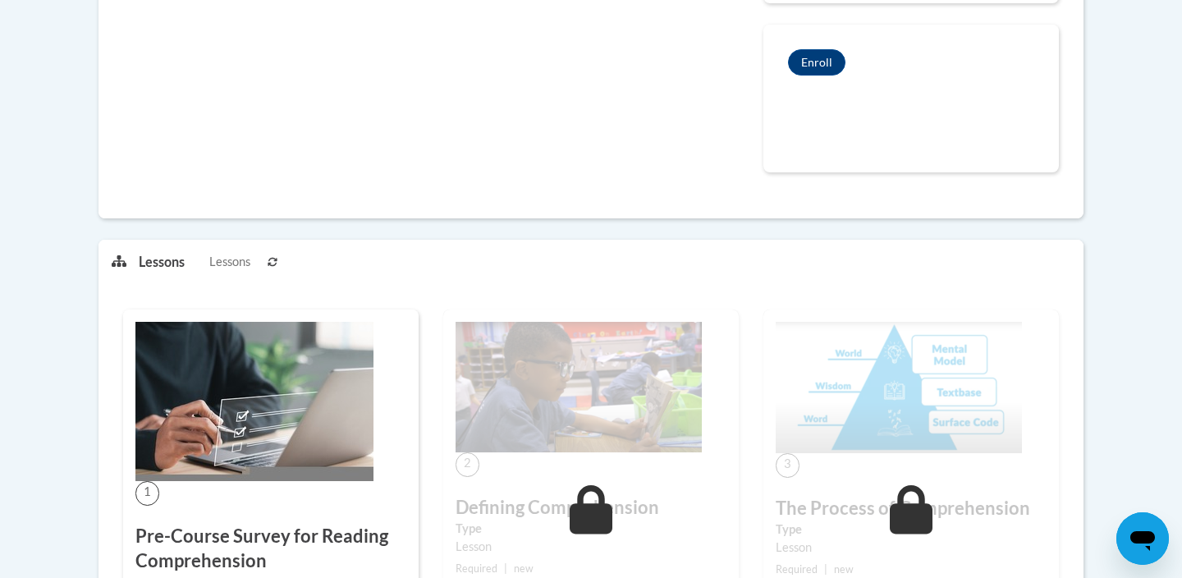
scroll to position [662, 0]
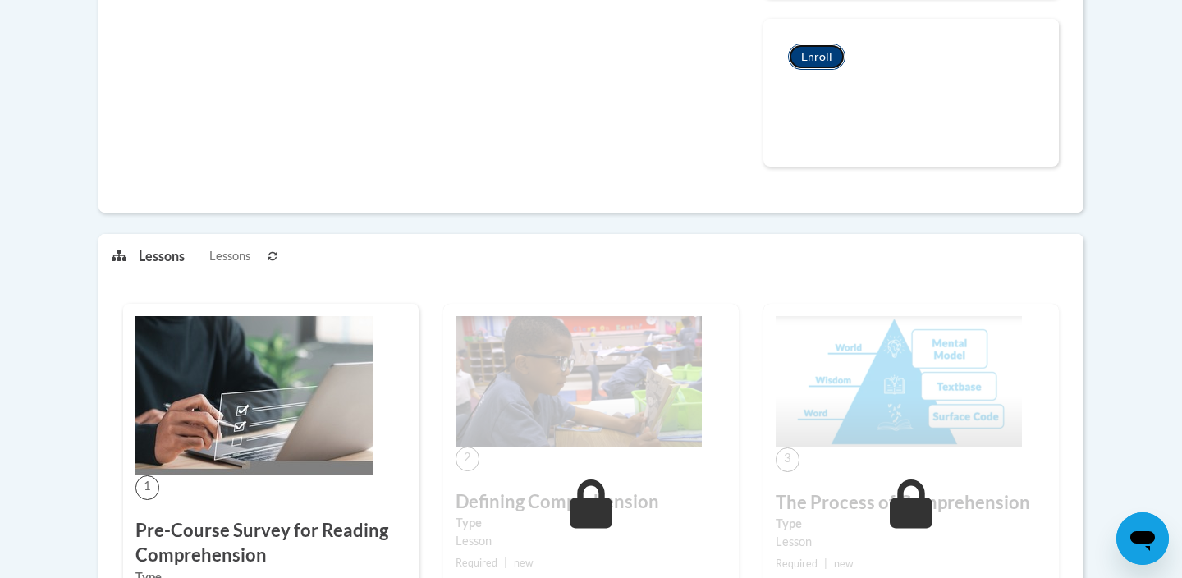
click at [816, 53] on button "Enroll" at bounding box center [816, 57] width 57 height 26
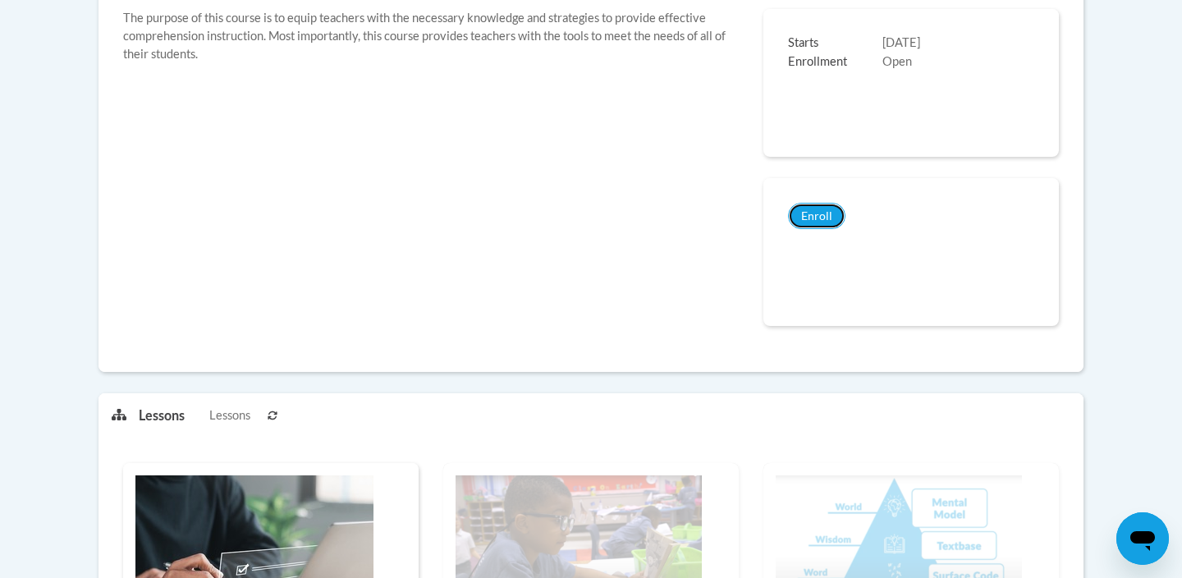
scroll to position [497, 0]
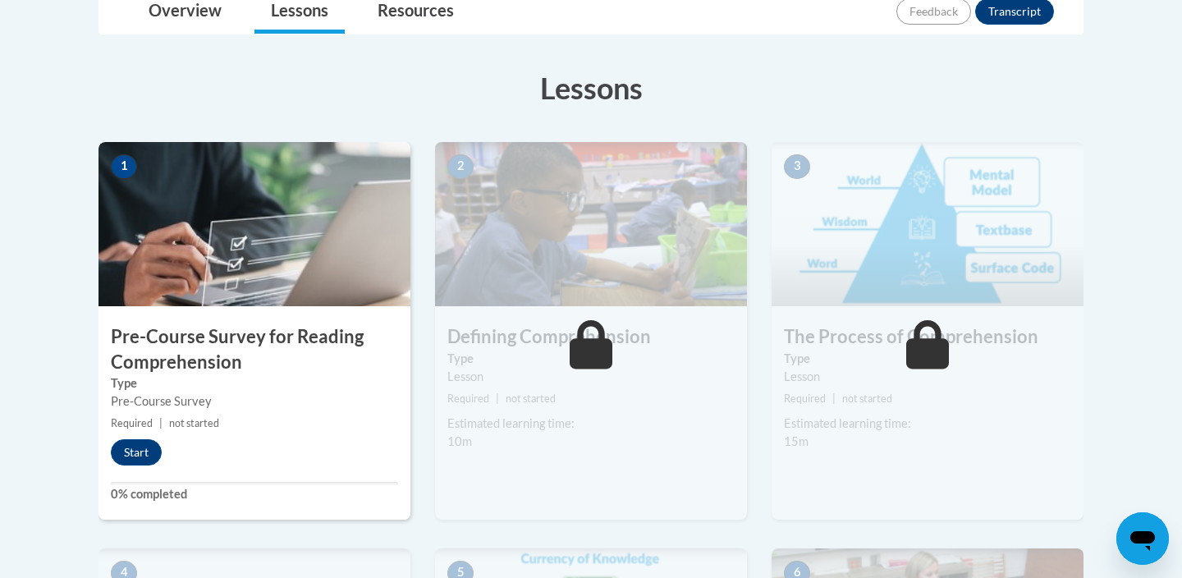
scroll to position [444, 0]
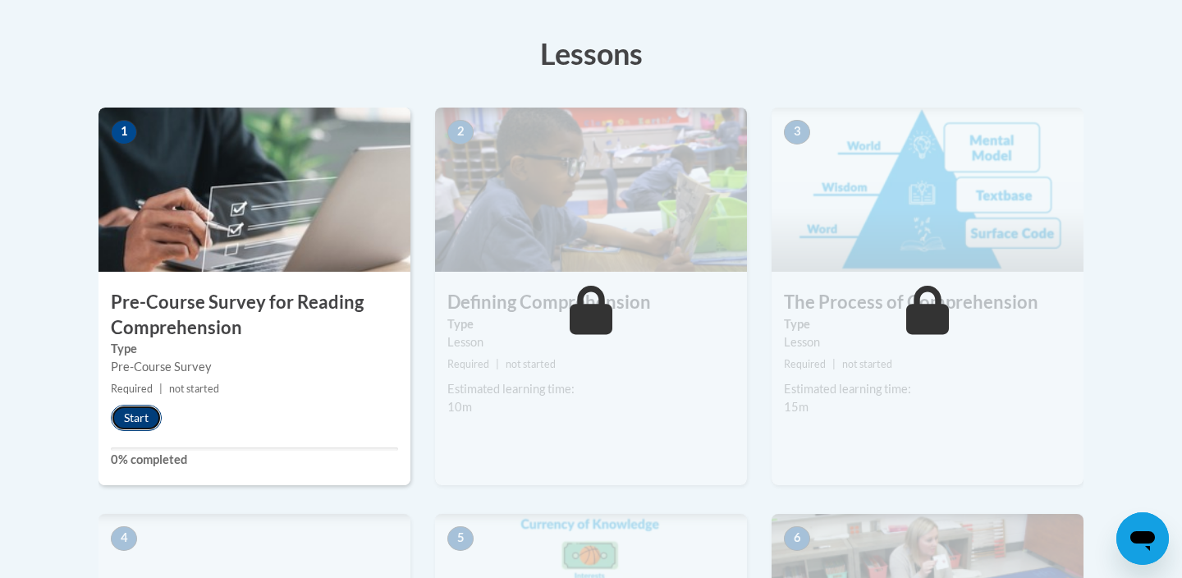
click at [143, 413] on button "Start" at bounding box center [136, 418] width 51 height 26
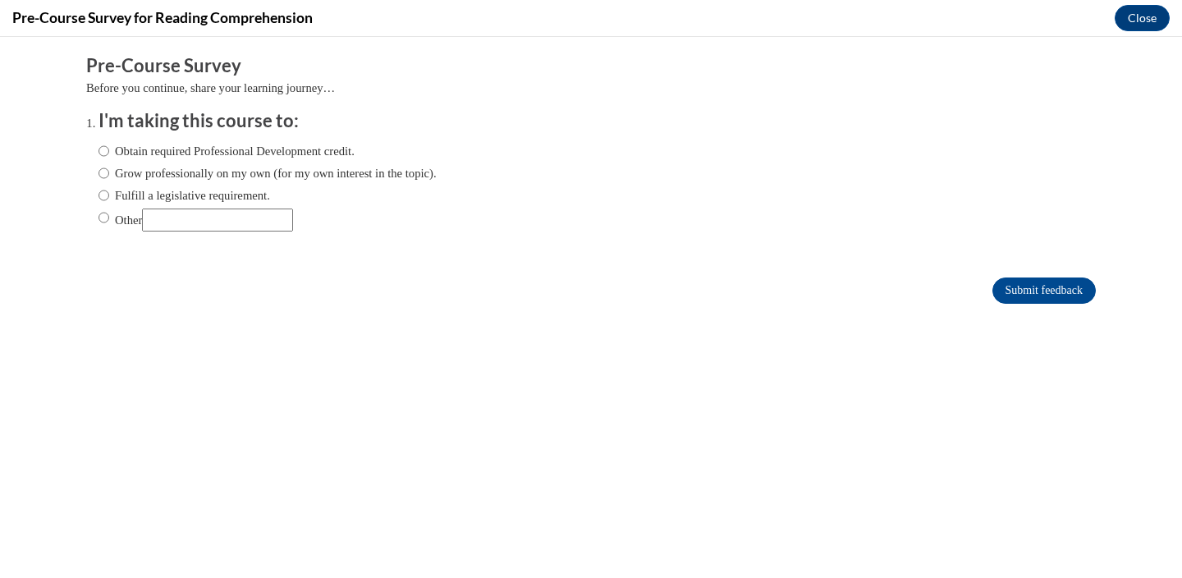
scroll to position [0, 0]
click at [102, 153] on input "Obtain required Professional Development credit." at bounding box center [104, 151] width 11 height 18
radio input "true"
click at [1025, 286] on input "Submit feedback" at bounding box center [1043, 290] width 103 height 26
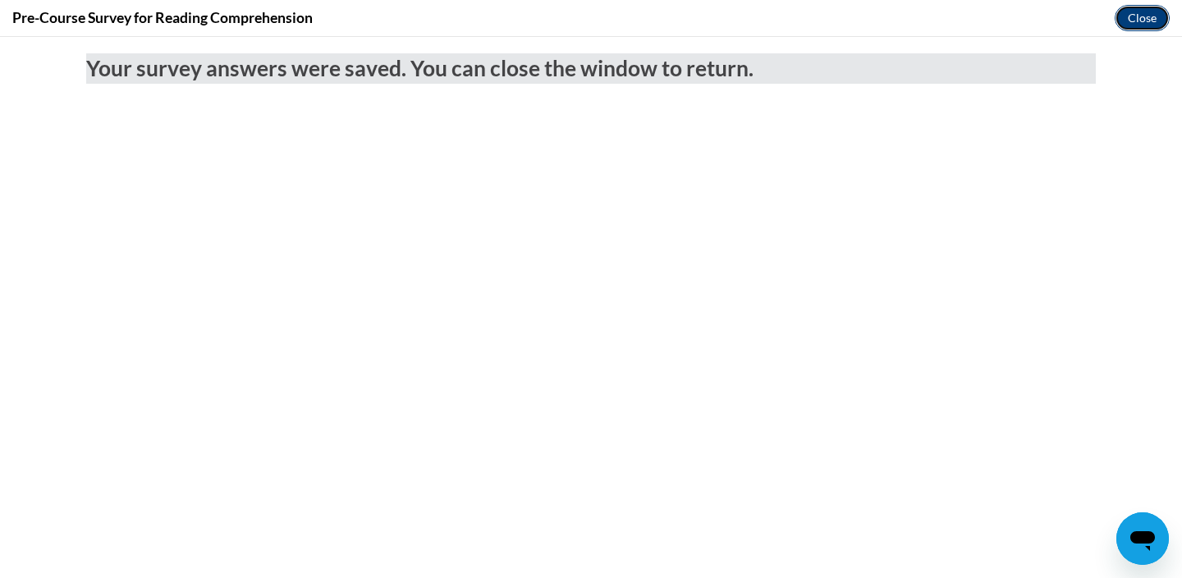
click at [1148, 17] on button "Close" at bounding box center [1142, 18] width 55 height 26
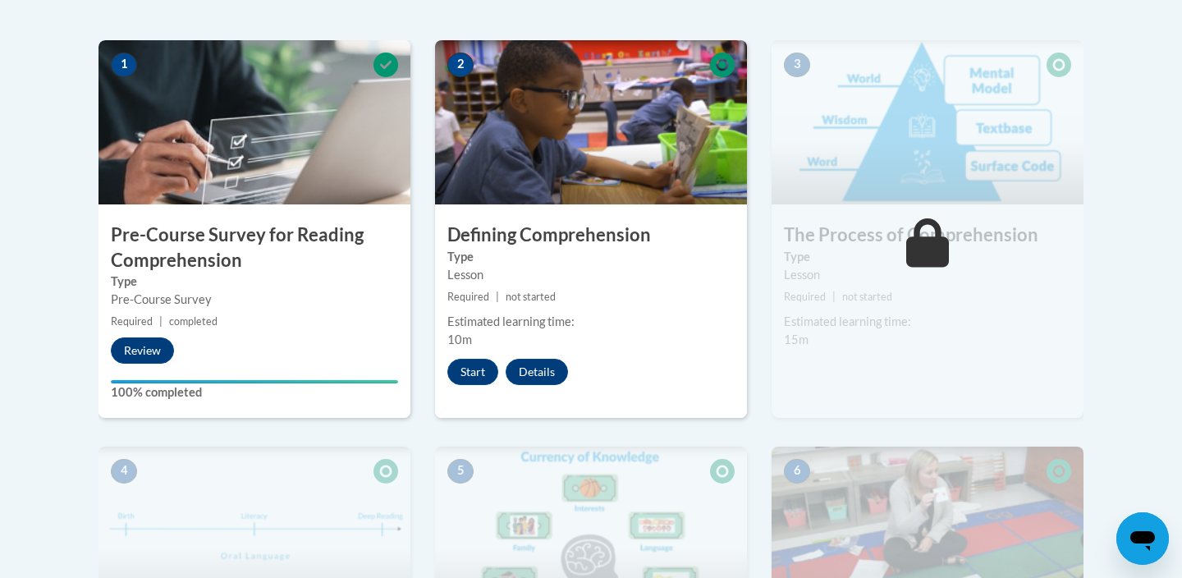
scroll to position [513, 0]
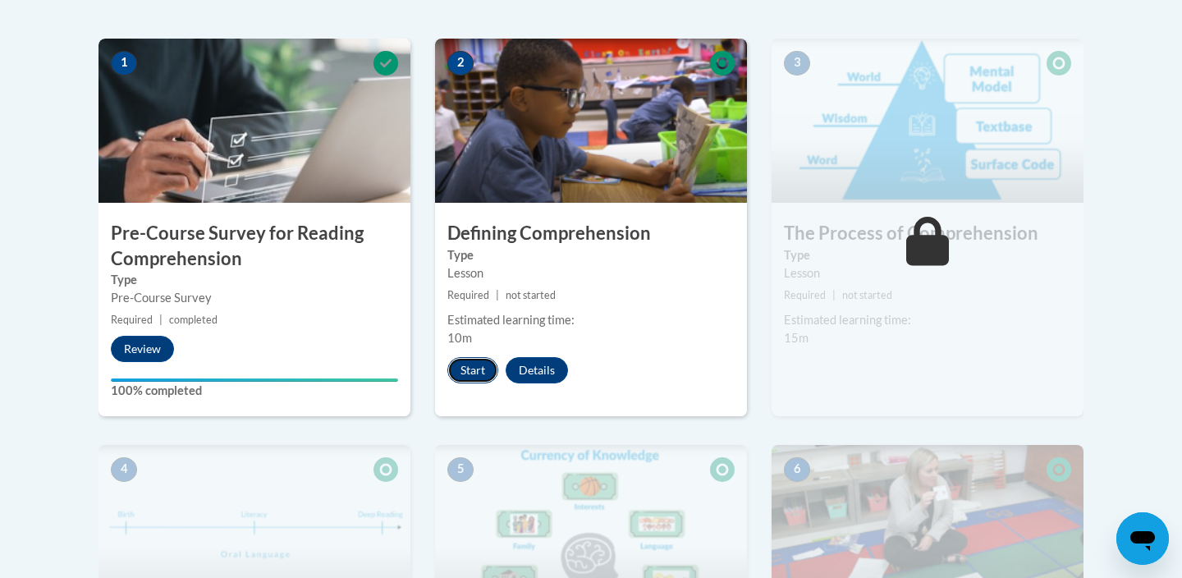
click at [474, 364] on button "Start" at bounding box center [472, 370] width 51 height 26
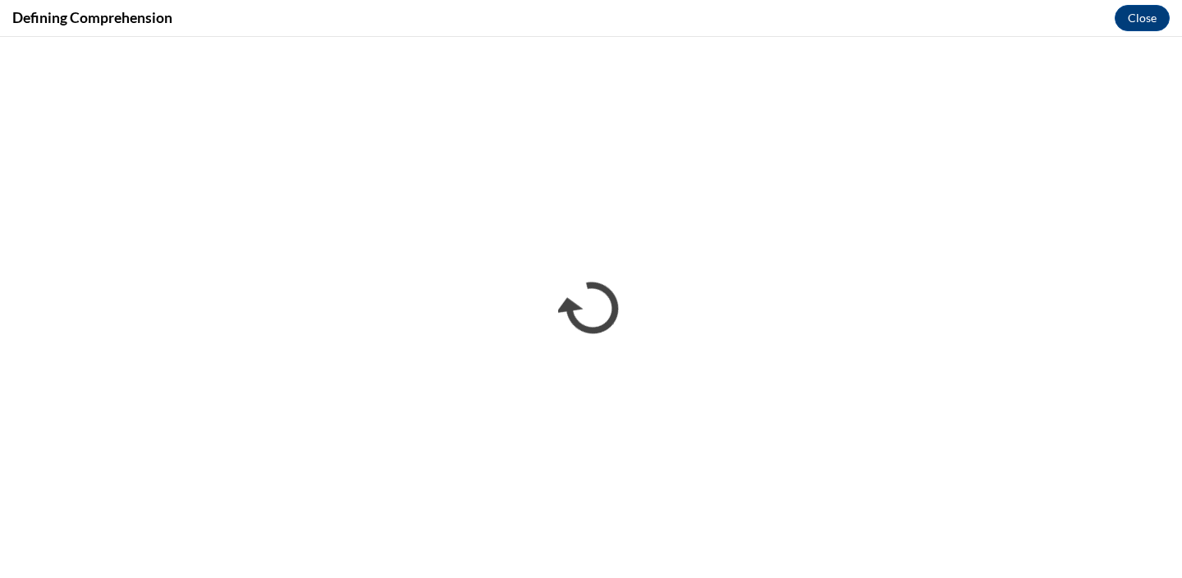
scroll to position [0, 0]
